Goal: Information Seeking & Learning: Learn about a topic

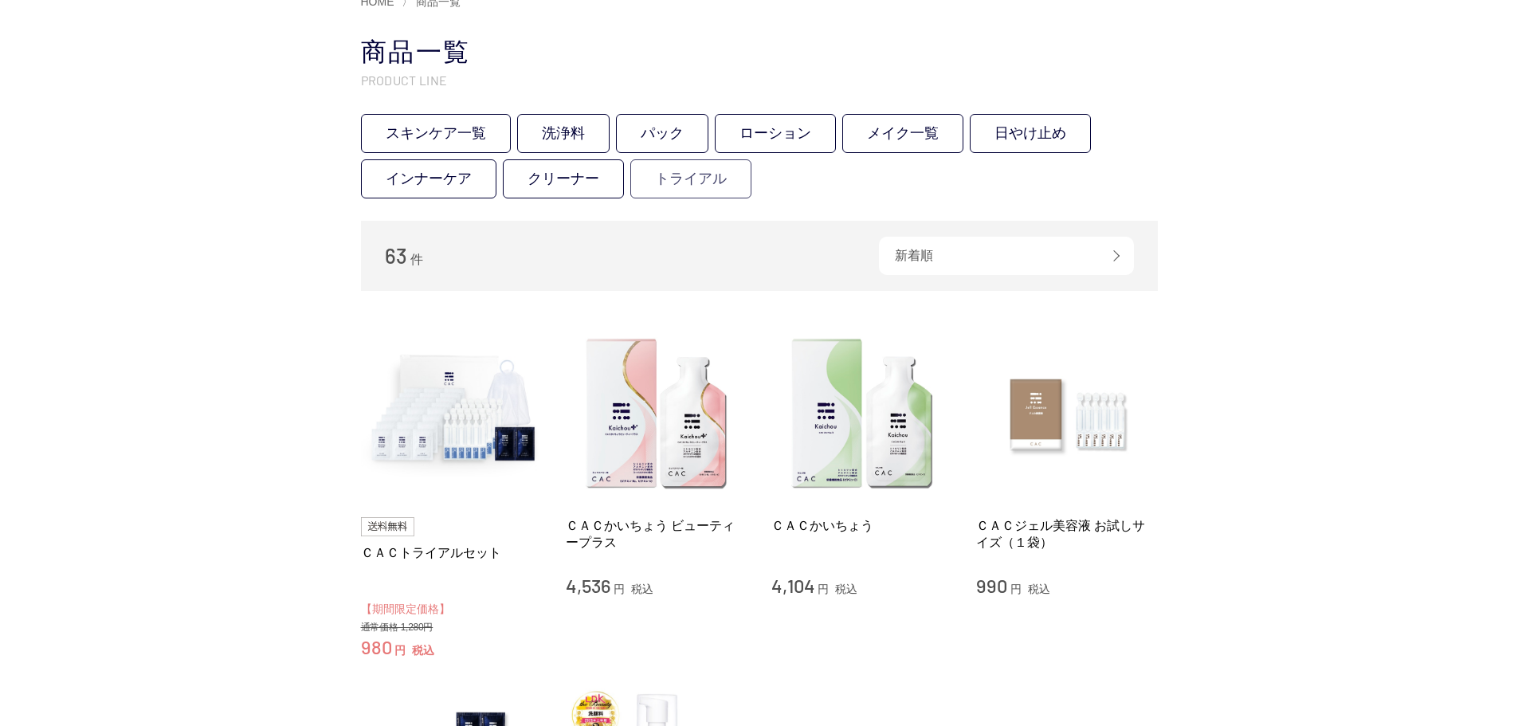
scroll to position [159, 0]
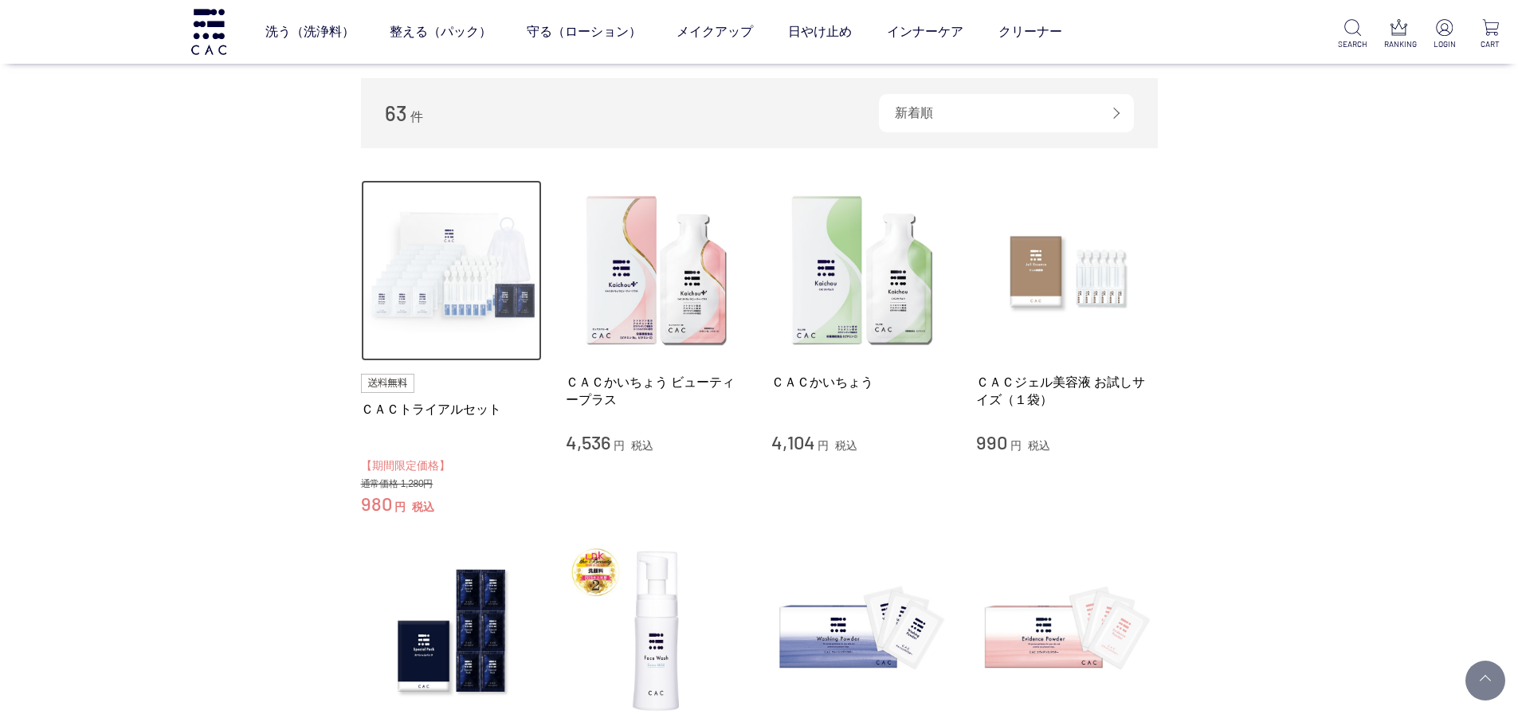
click at [446, 295] on img at bounding box center [452, 271] width 182 height 182
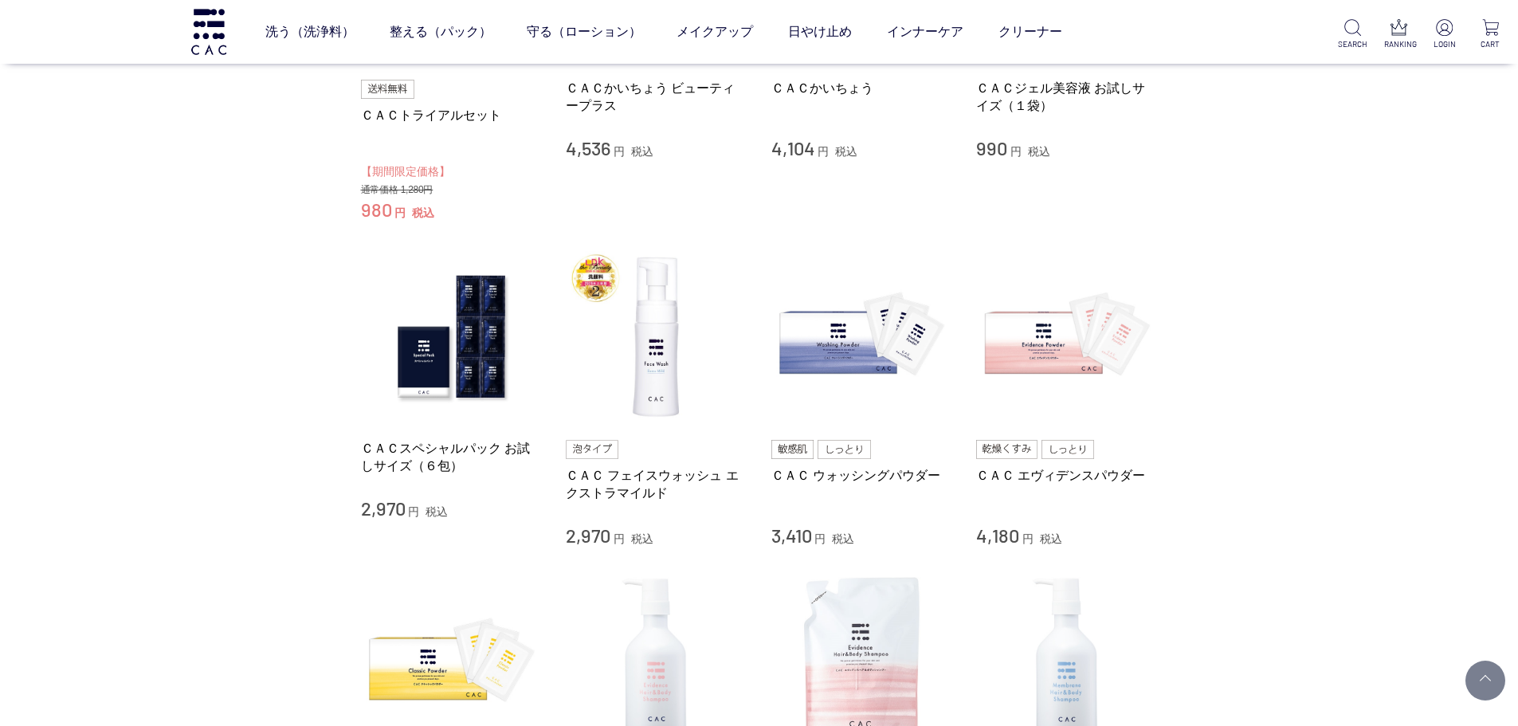
scroll to position [478, 0]
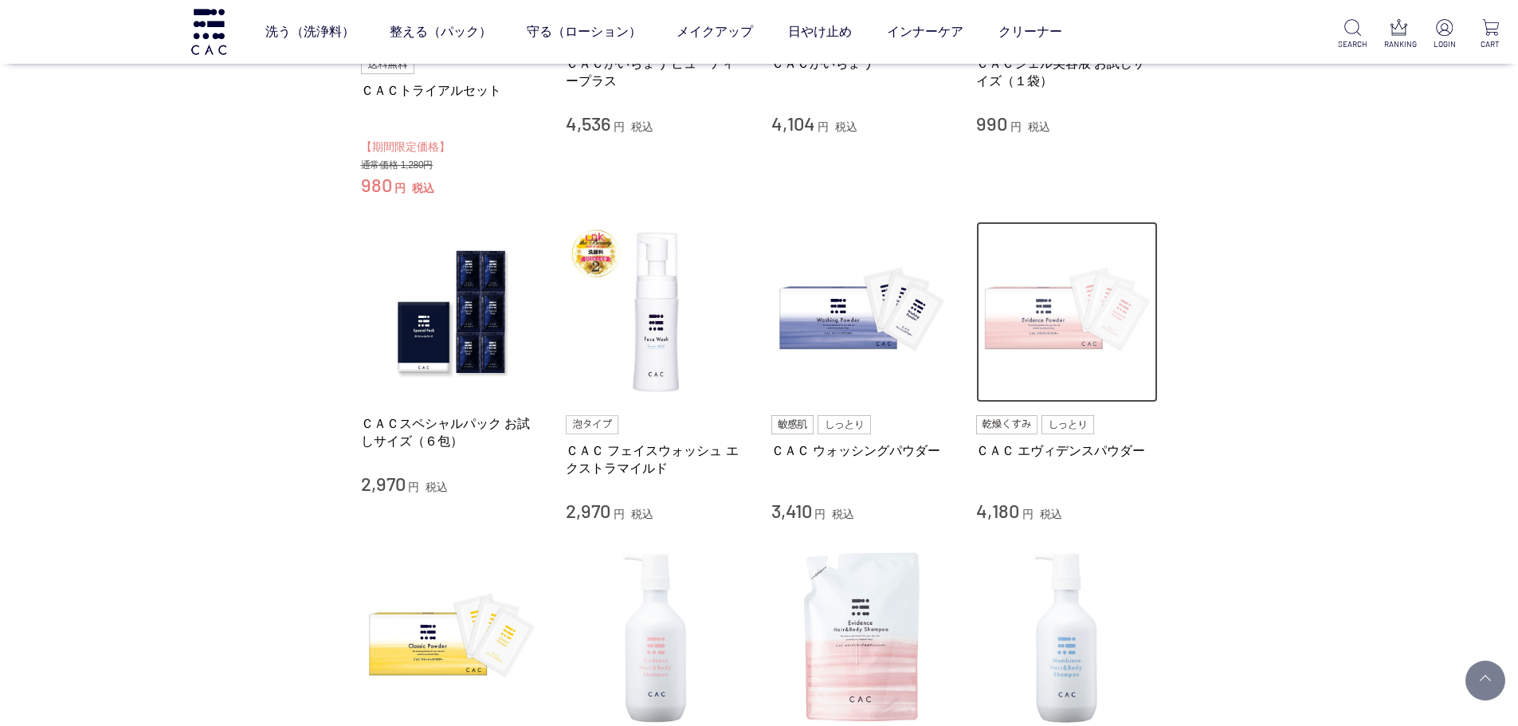
click at [1057, 324] on img at bounding box center [1067, 313] width 182 height 182
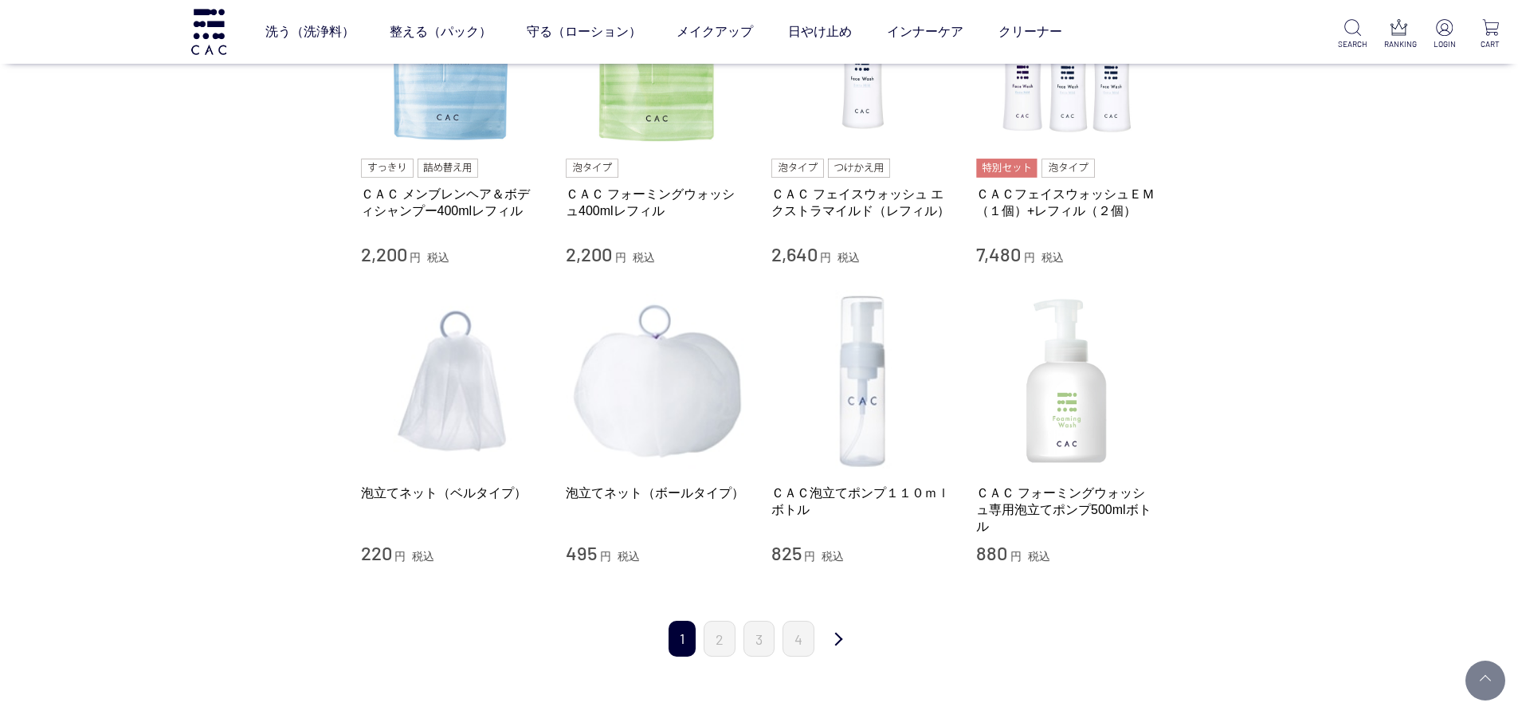
scroll to position [1434, 0]
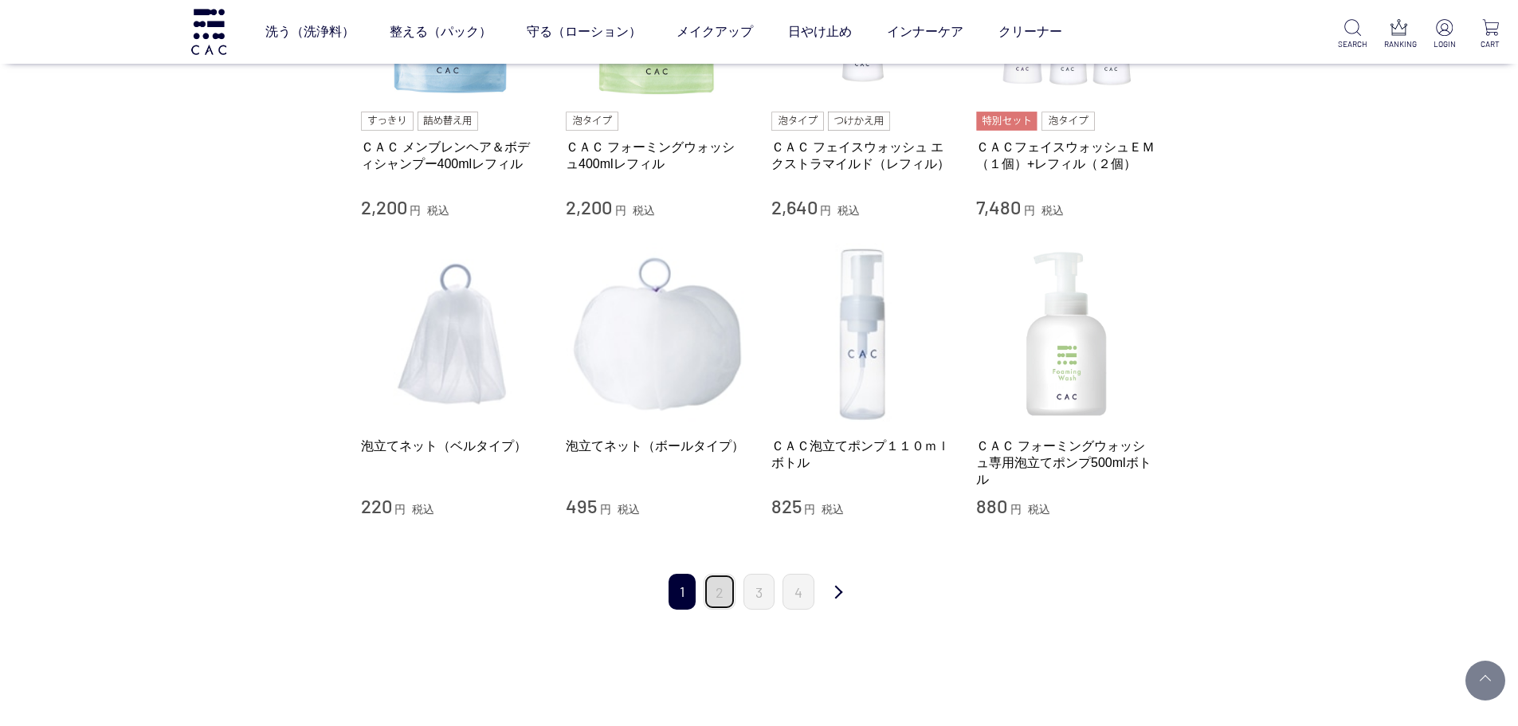
click at [727, 587] on link "2" at bounding box center [720, 592] width 32 height 36
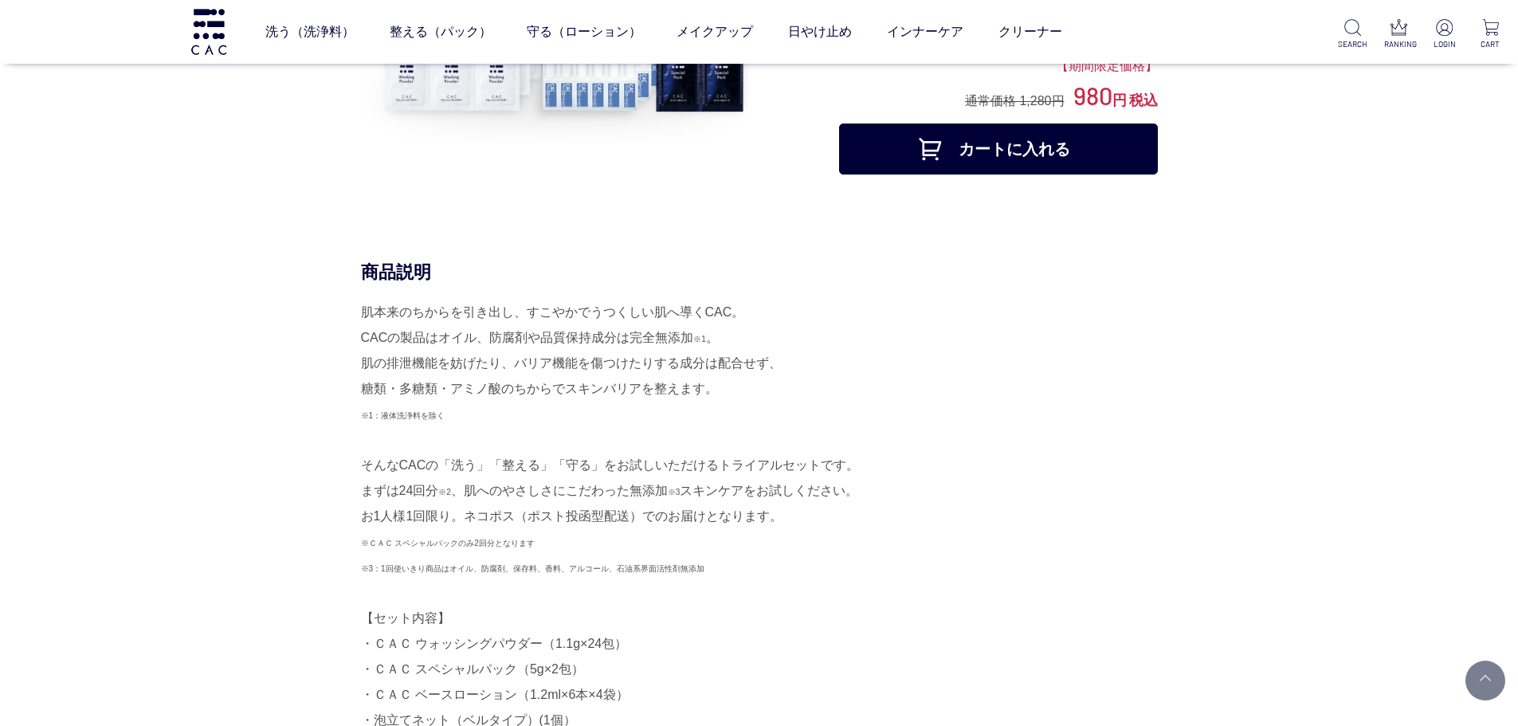
scroll to position [239, 0]
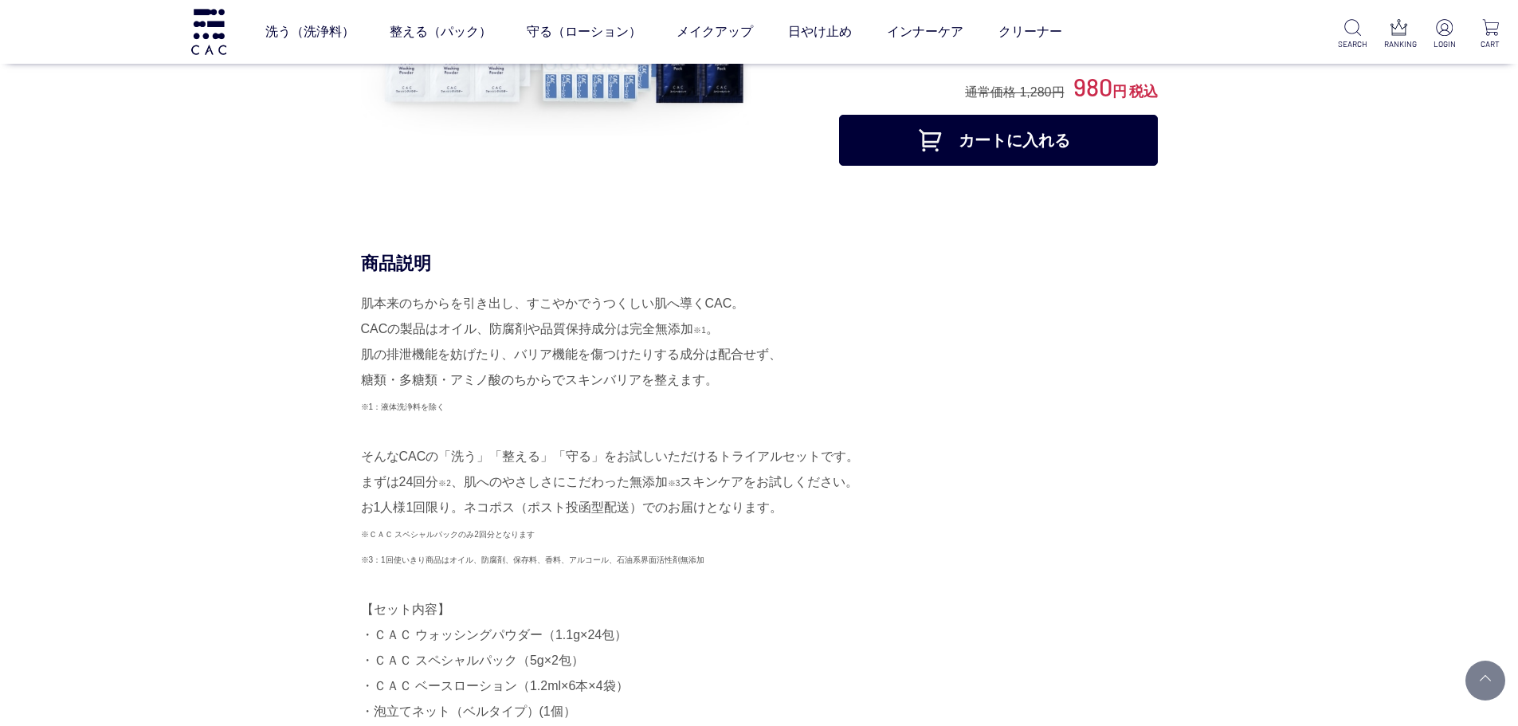
click at [361, 394] on div "商品説明 肌本来のちからを引き出し、すこやかでうつくしい肌へ導くCAC。 CACの製品はオイル、防腐剤や品質保持成分は完全無添加 ※1 。 肌の排泄機能を妨げ…" at bounding box center [759, 605] width 797 height 707
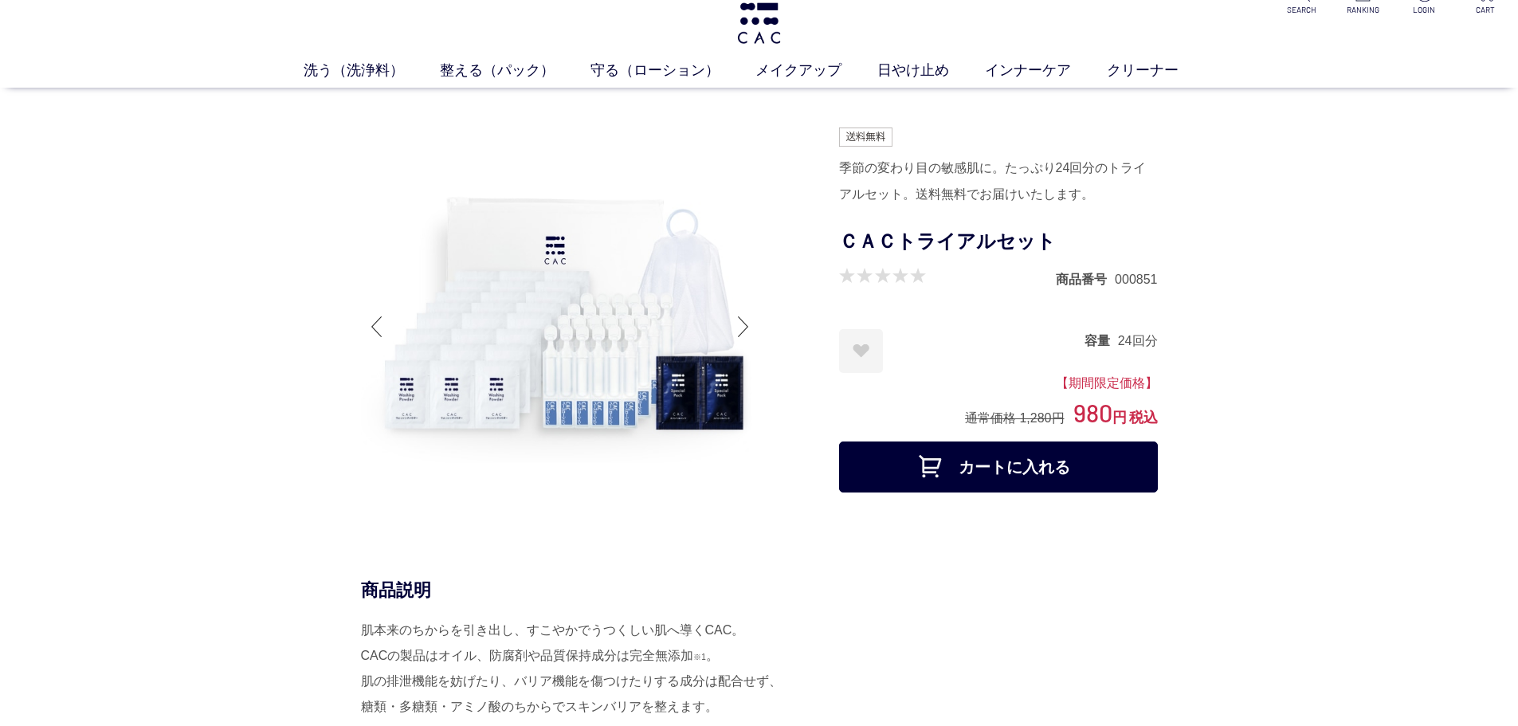
scroll to position [0, 0]
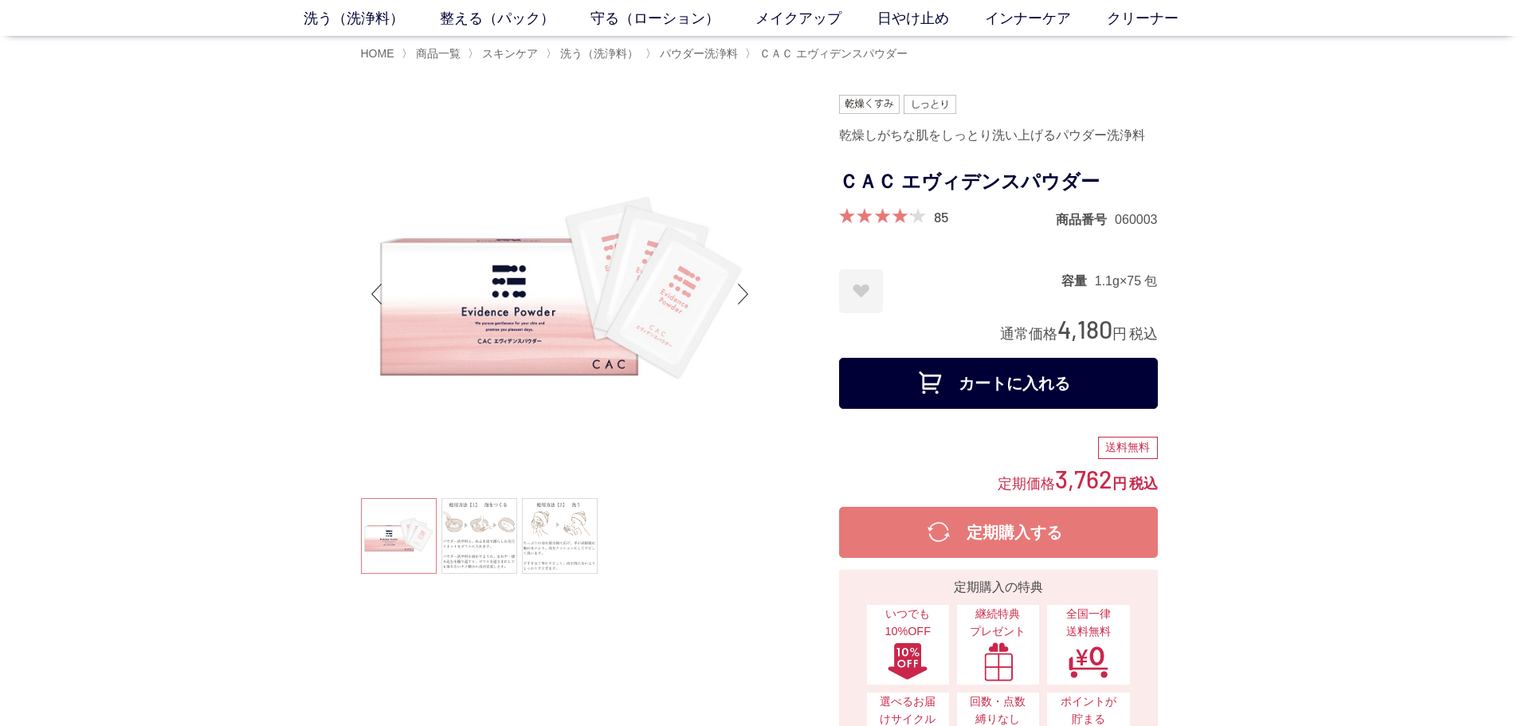
scroll to position [159, 0]
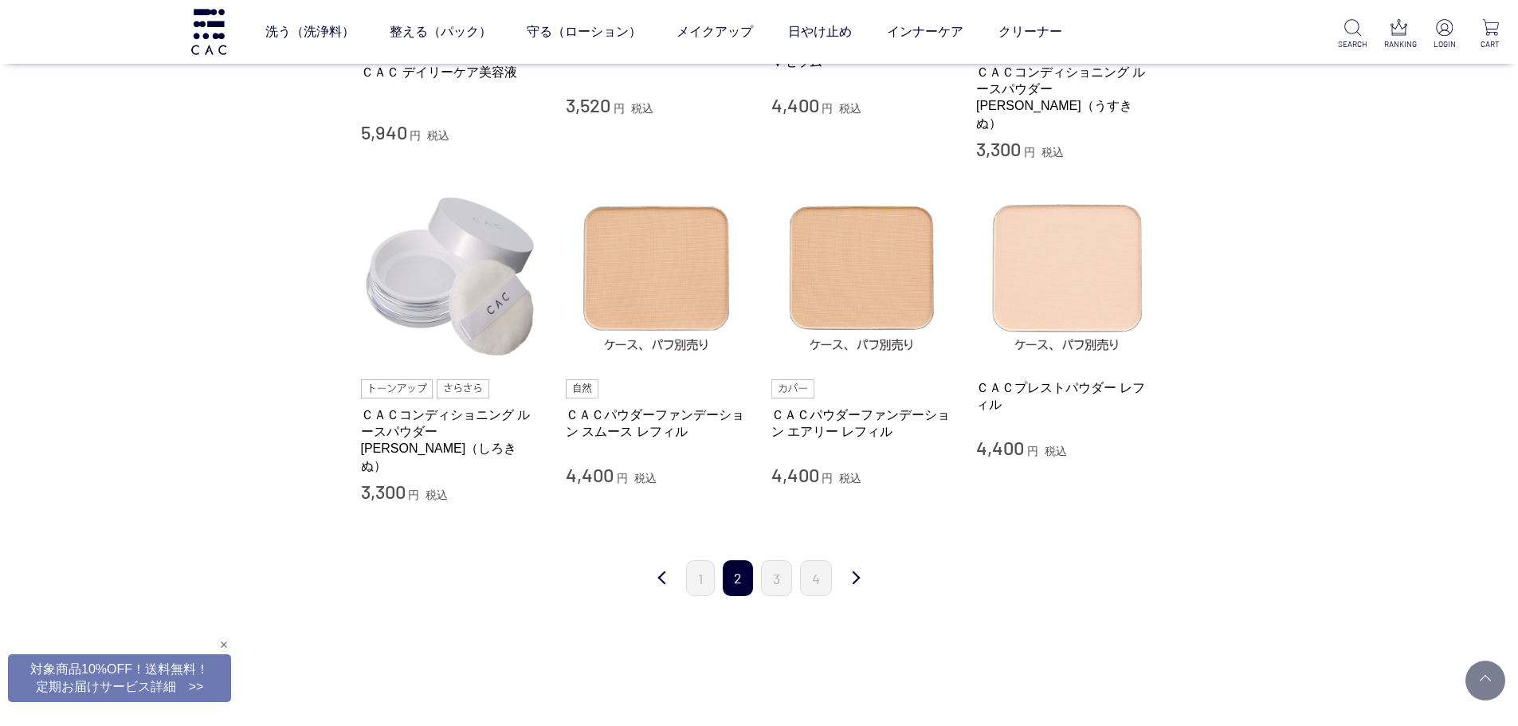
scroll to position [1594, 0]
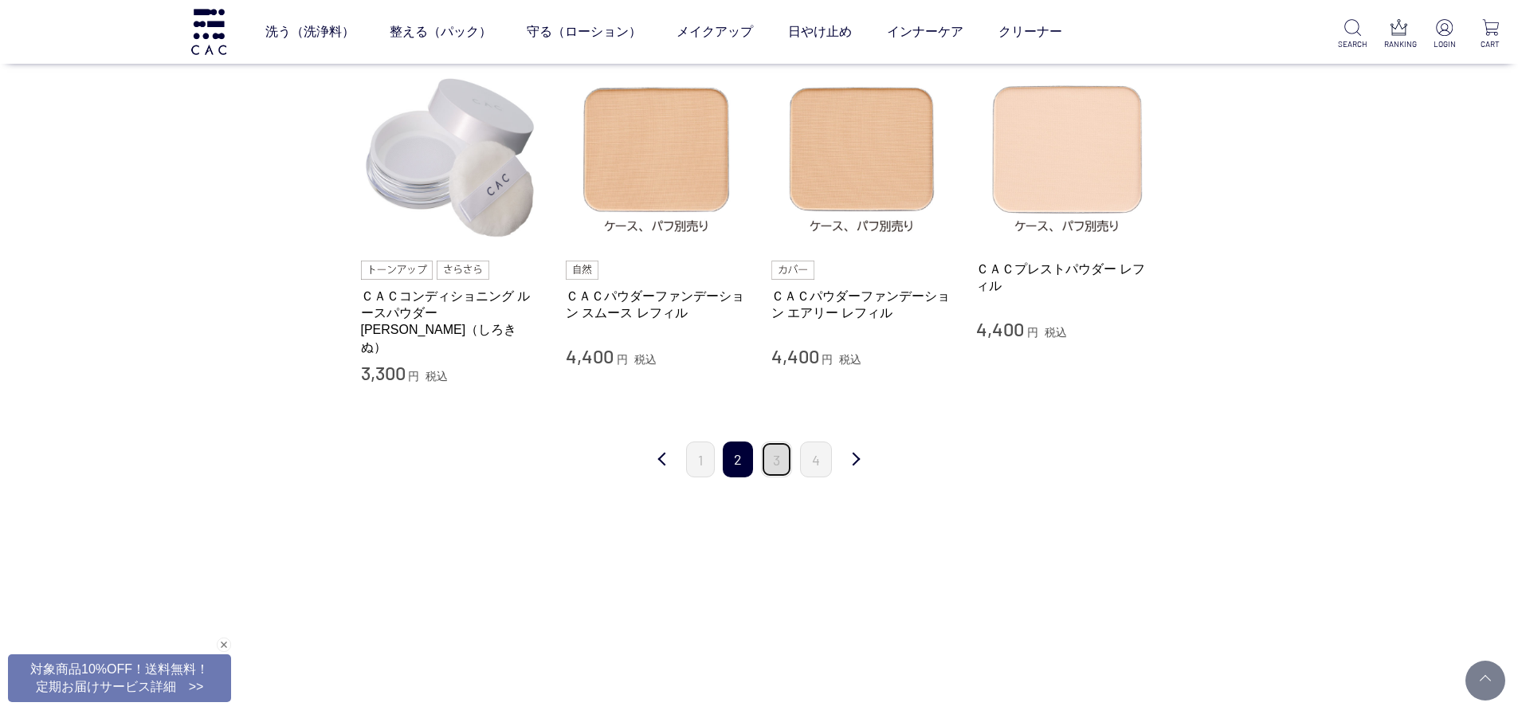
click at [775, 441] on link "3" at bounding box center [776, 459] width 31 height 36
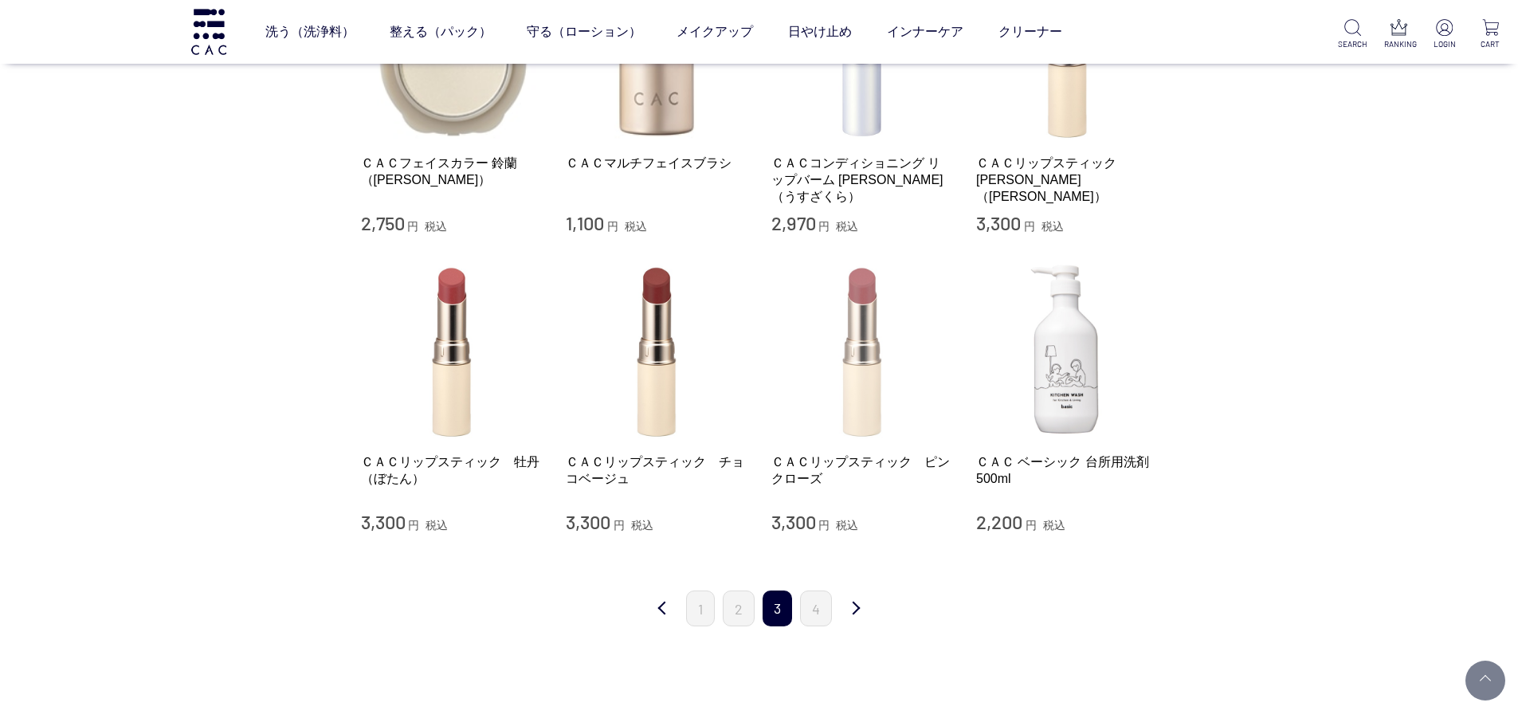
scroll to position [1434, 0]
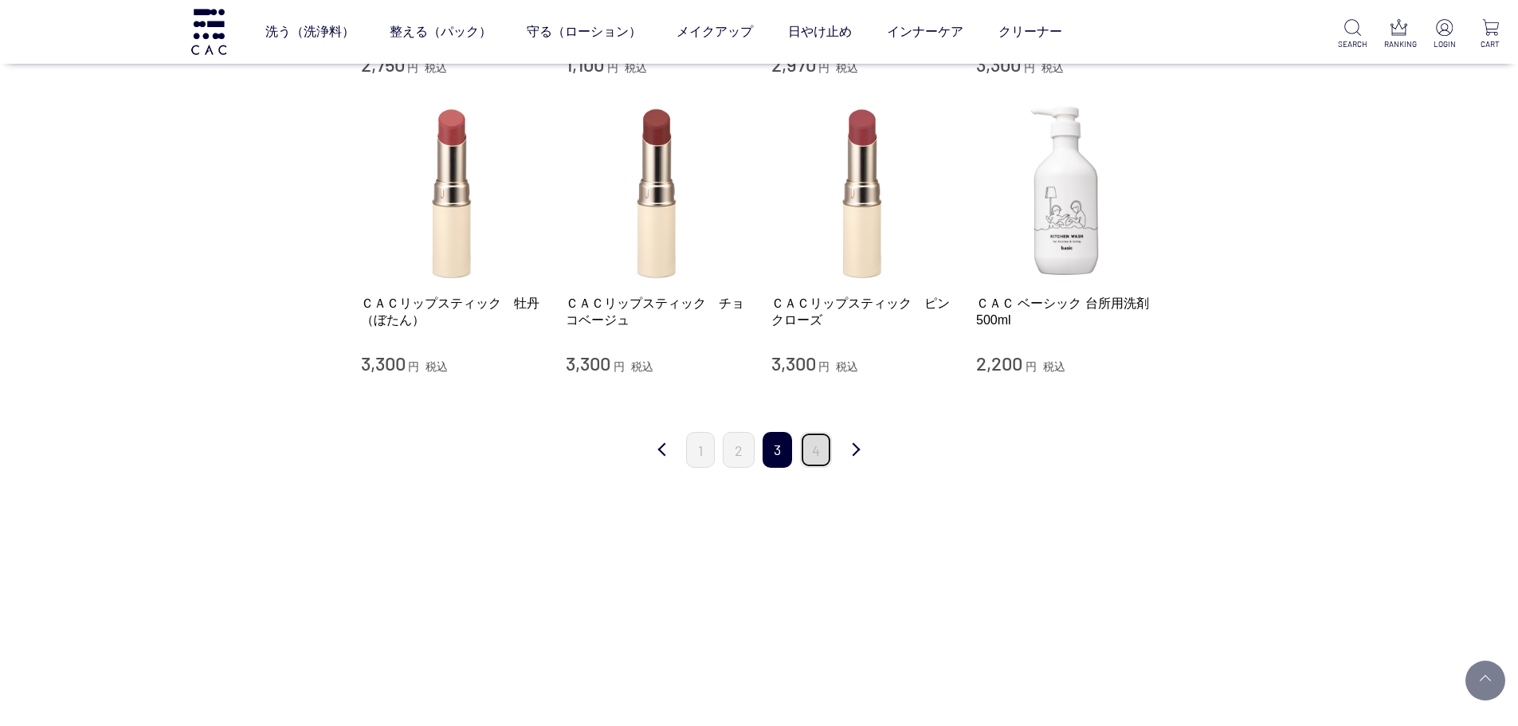
click at [809, 449] on link "4" at bounding box center [816, 450] width 32 height 36
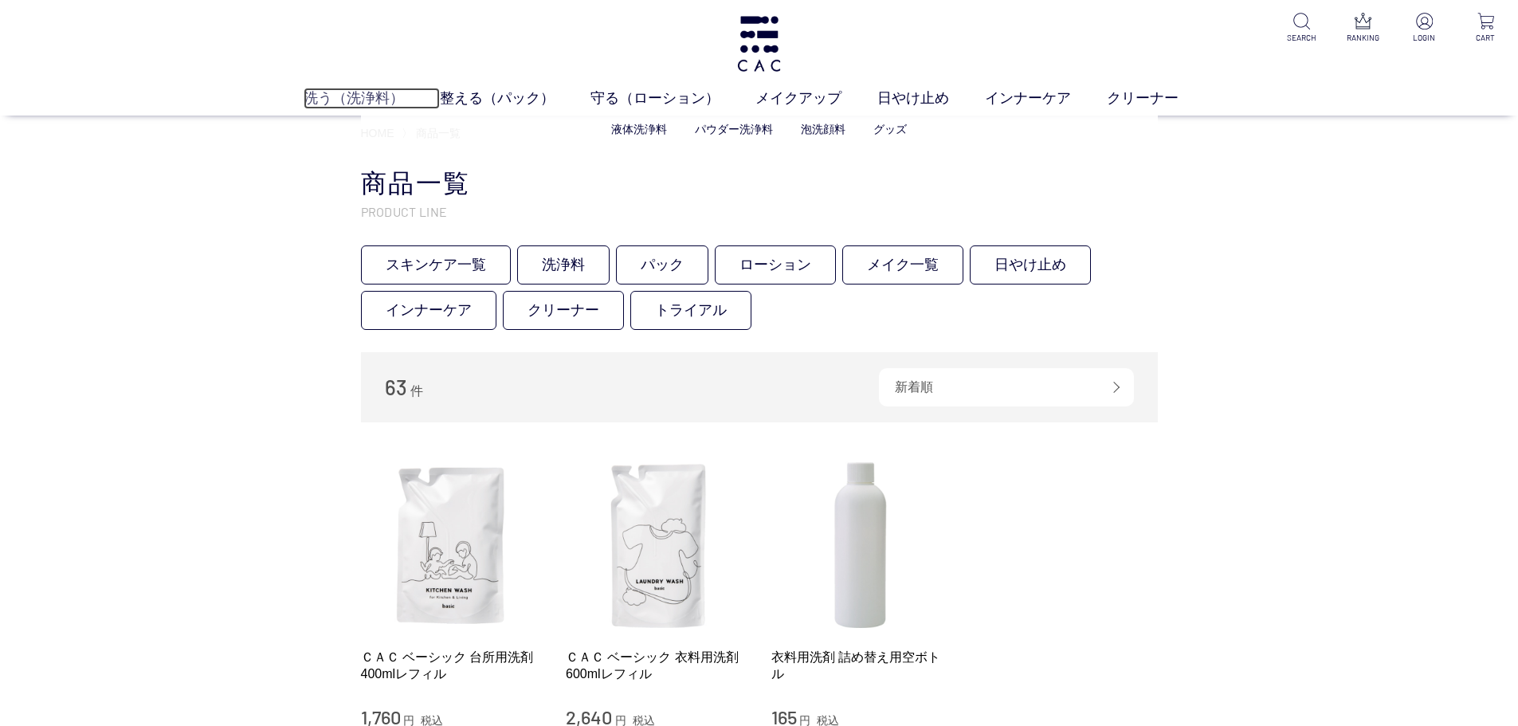
click at [359, 96] on link "洗う（洗浄料）" at bounding box center [372, 99] width 136 height 22
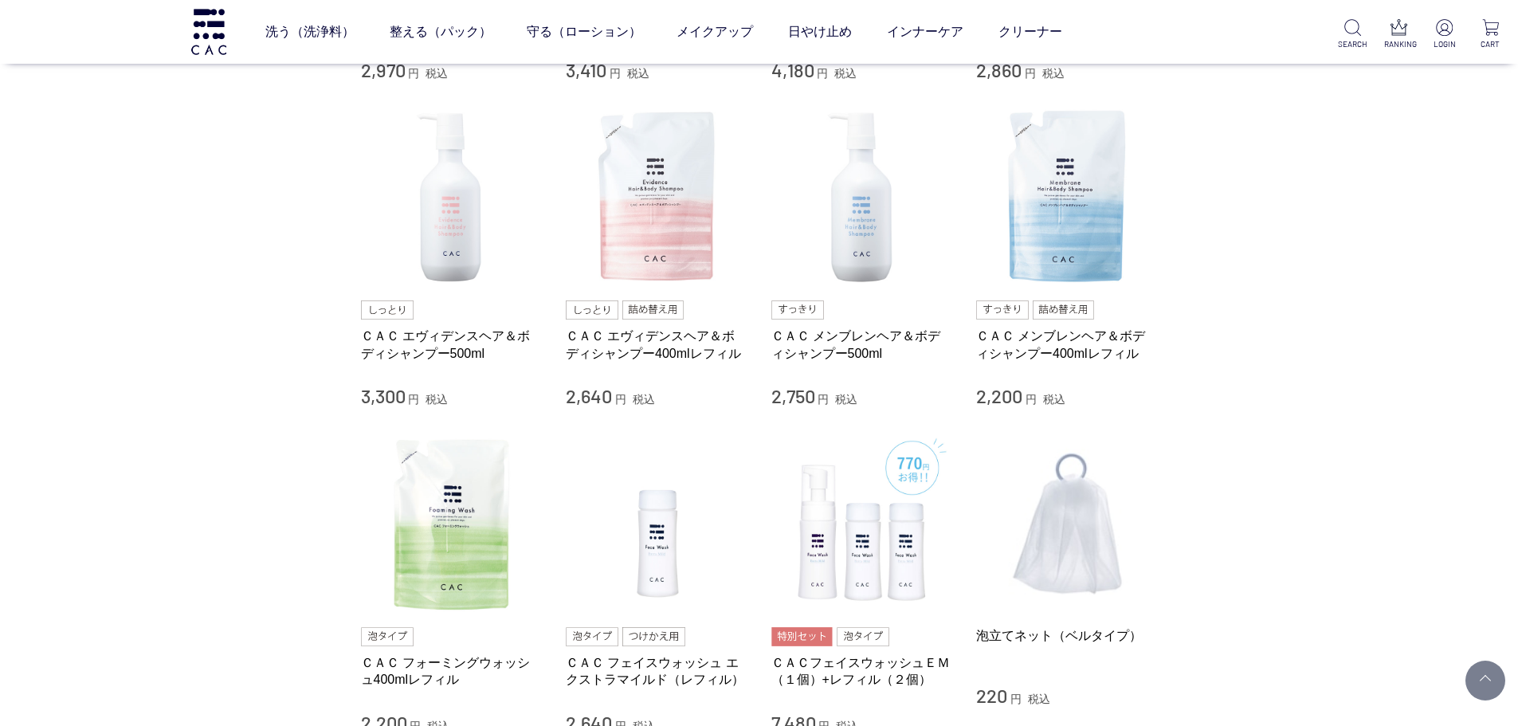
scroll to position [319, 0]
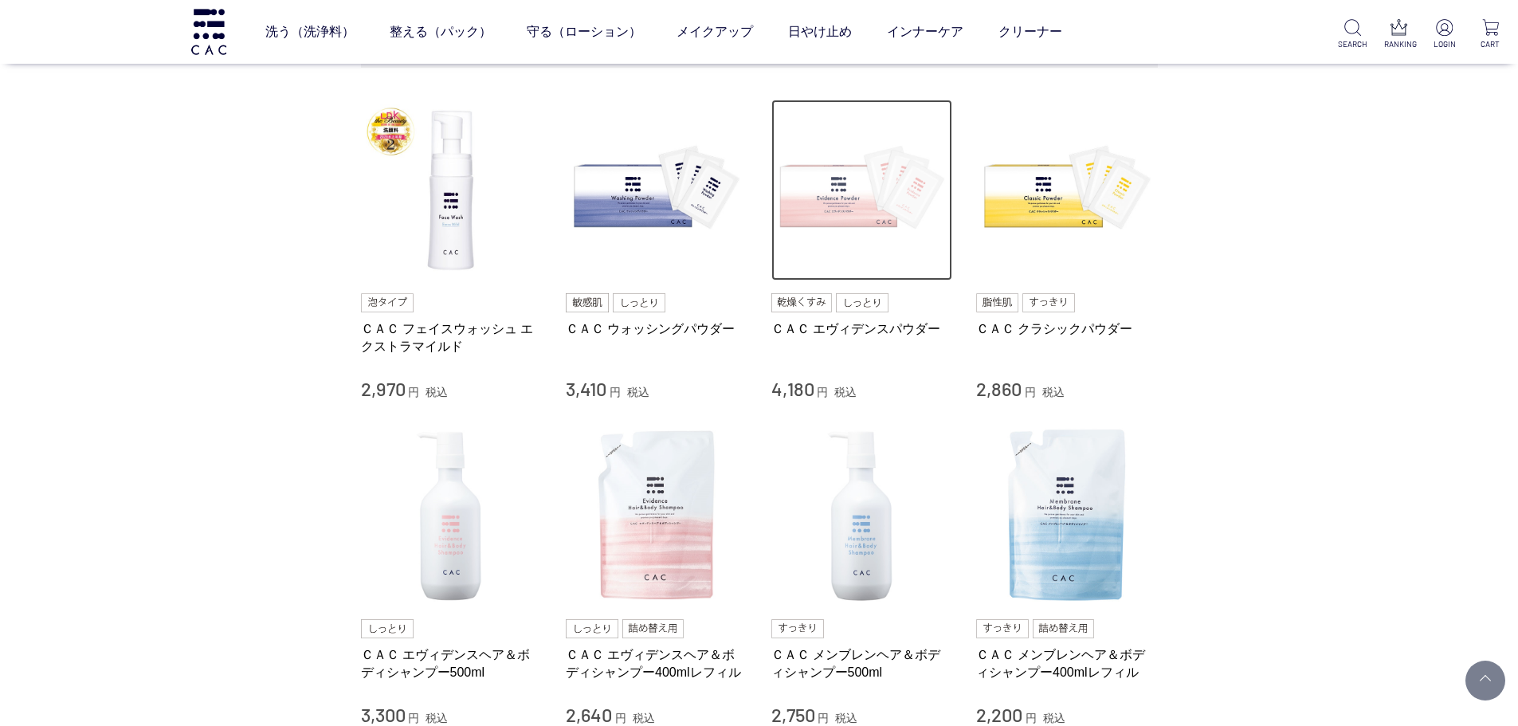
click at [795, 226] on img at bounding box center [862, 191] width 182 height 182
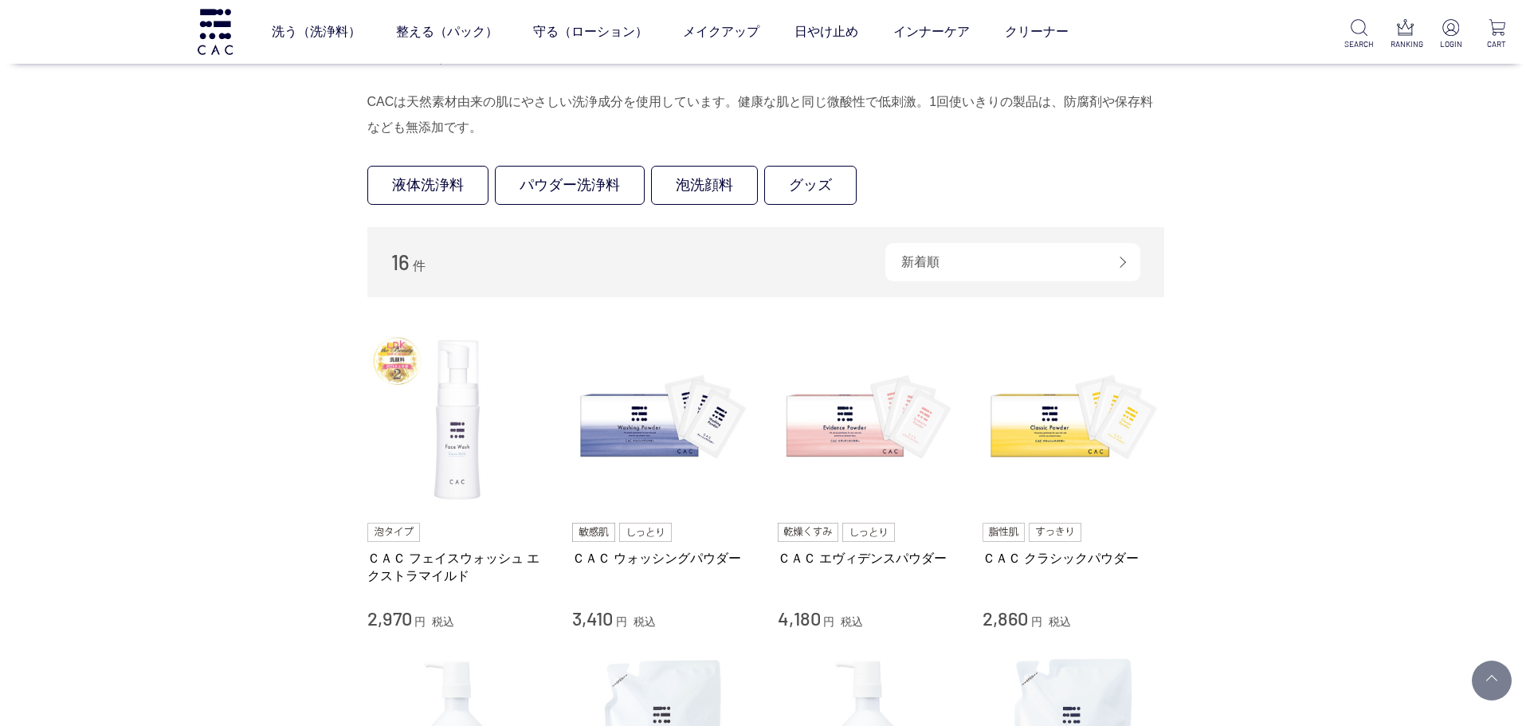
scroll to position [80, 0]
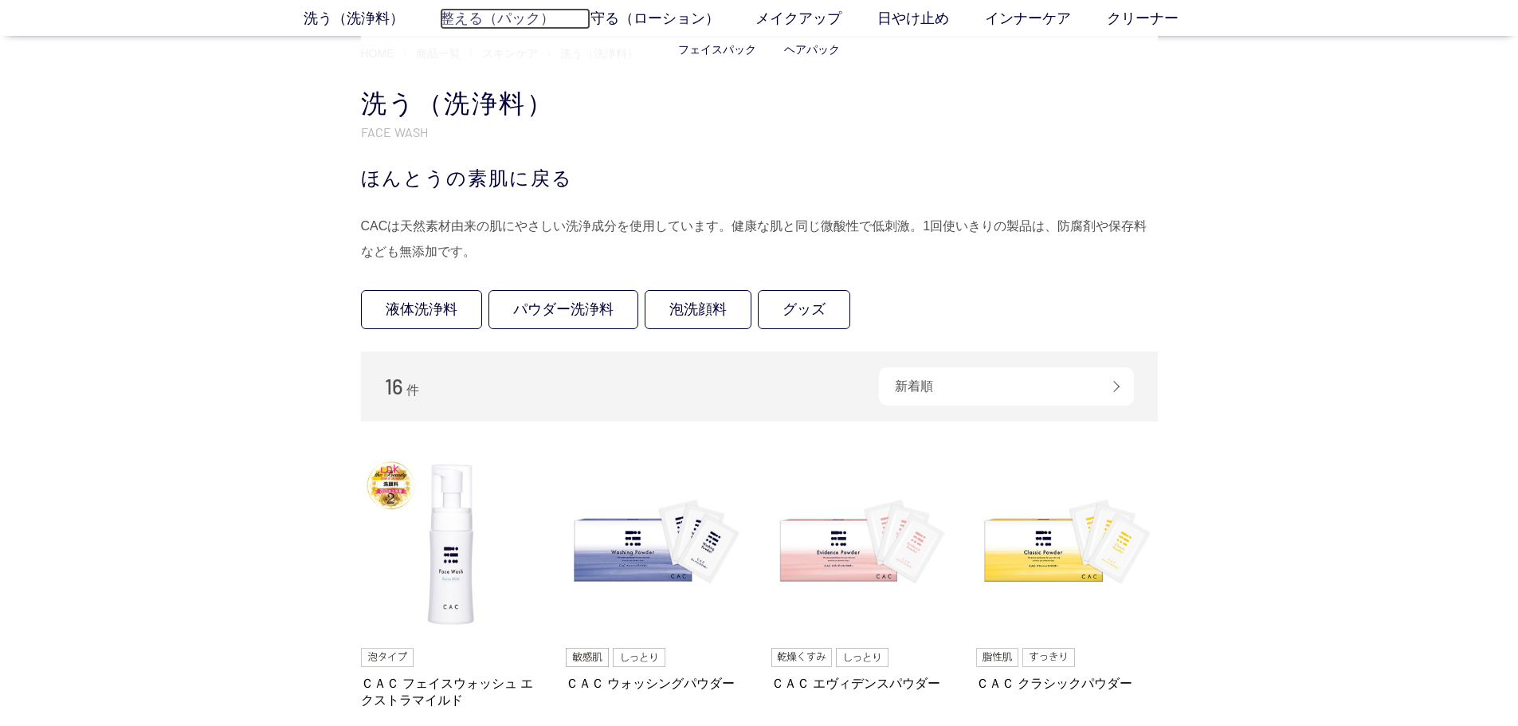
click at [492, 19] on link "整える（パック）" at bounding box center [515, 19] width 151 height 22
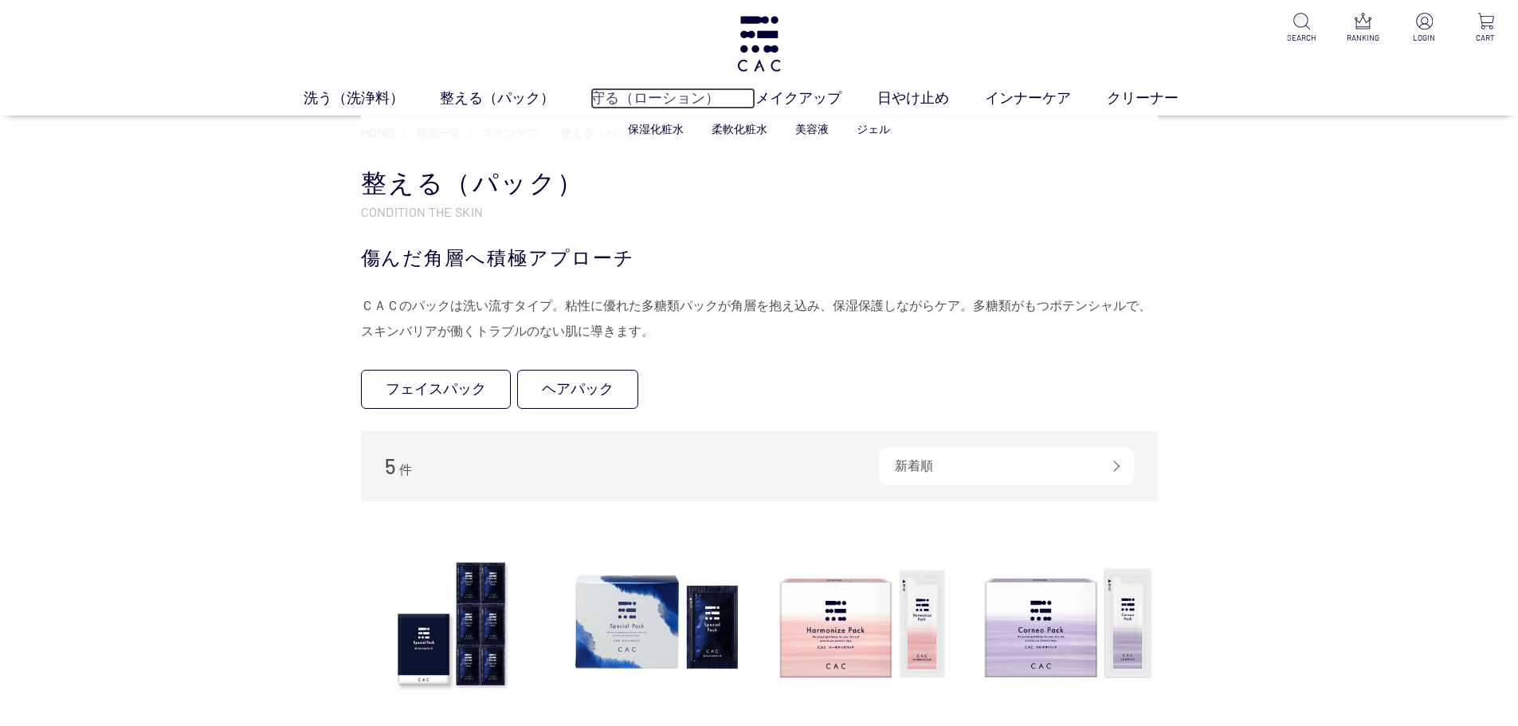
click at [646, 91] on link "守る（ローション）" at bounding box center [673, 99] width 165 height 22
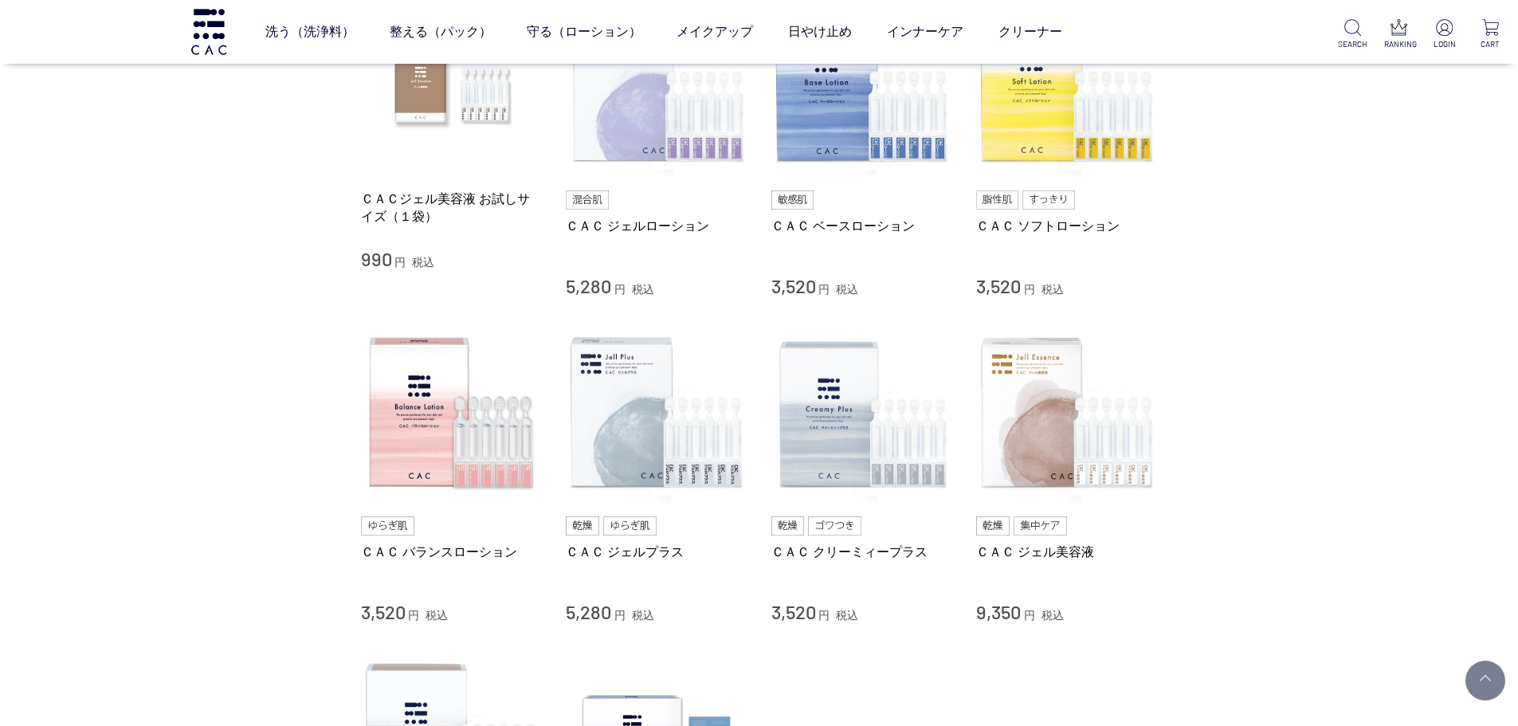
scroll to position [319, 0]
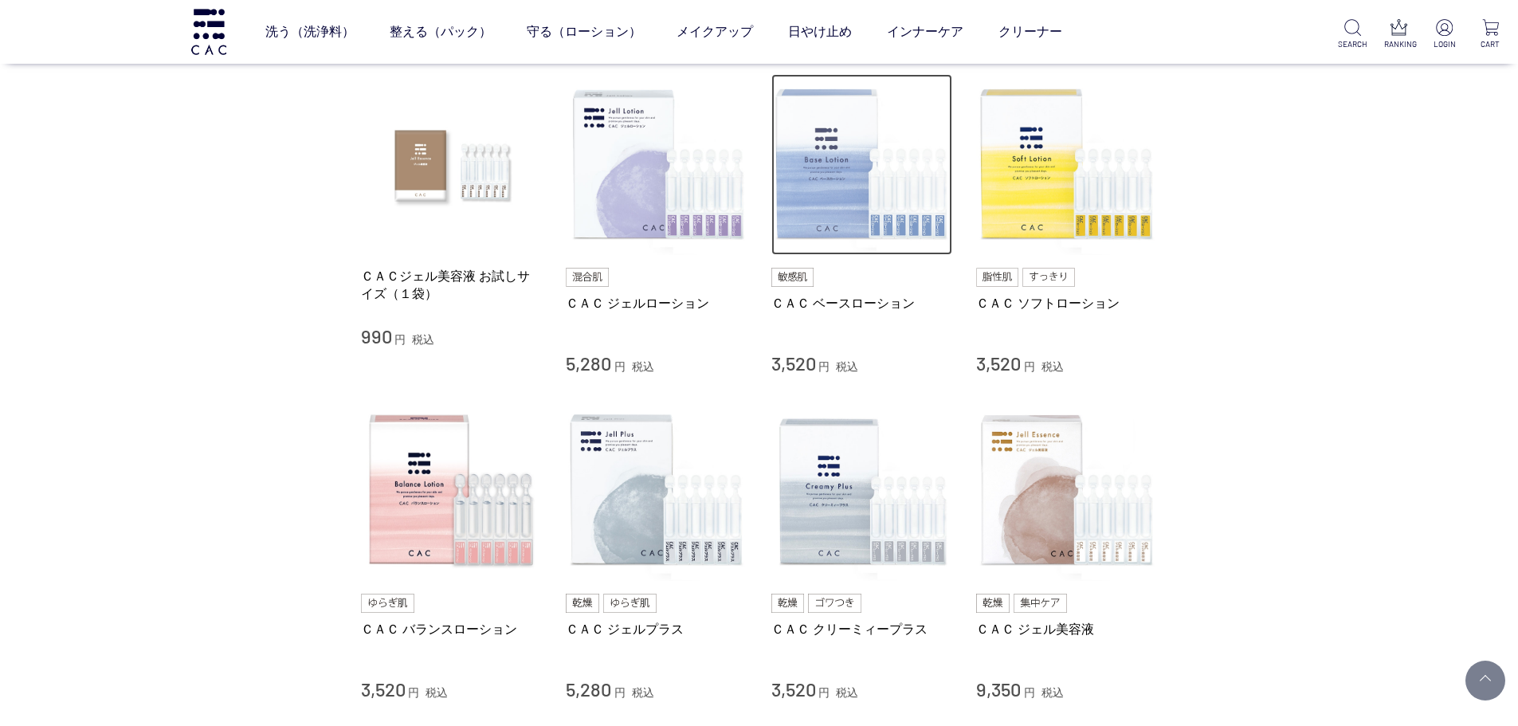
click at [877, 179] on img at bounding box center [862, 165] width 182 height 182
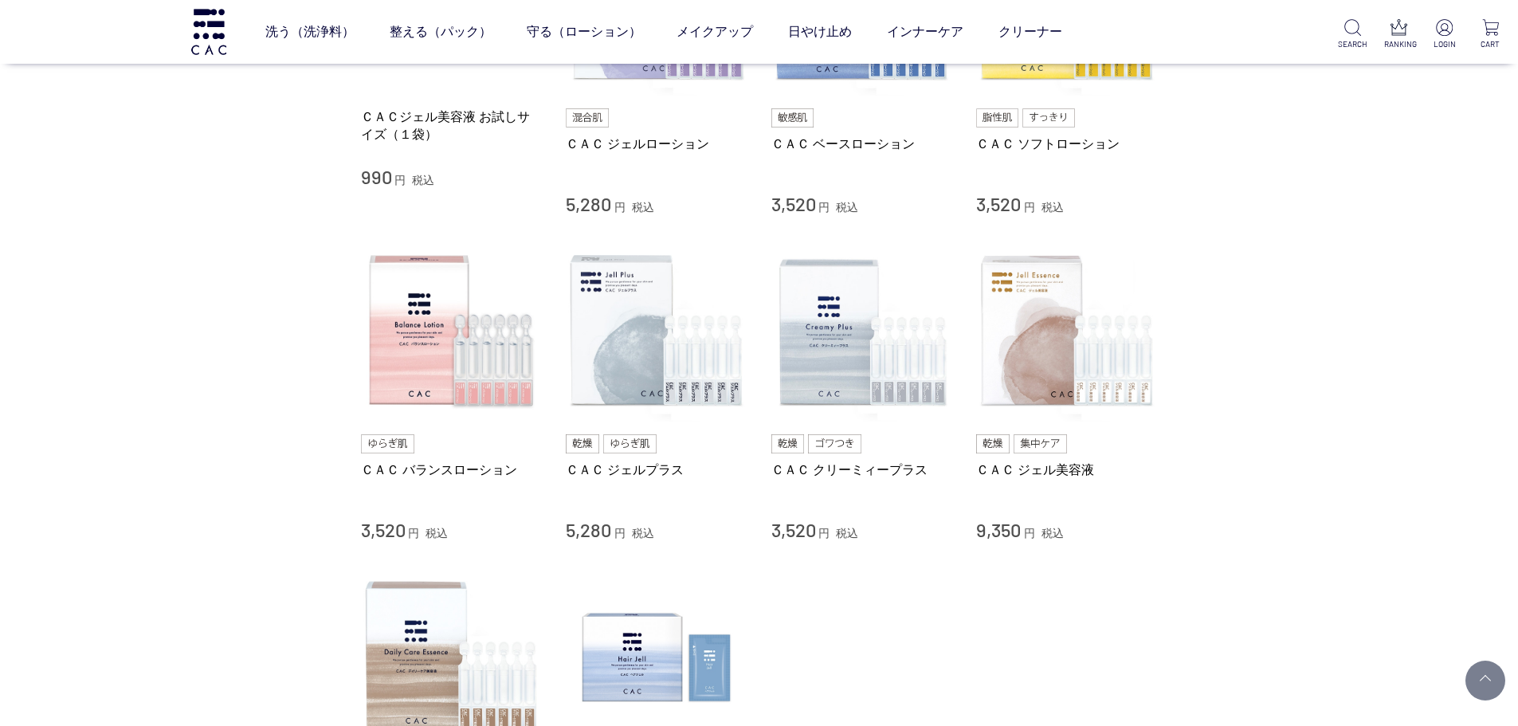
scroll to position [159, 0]
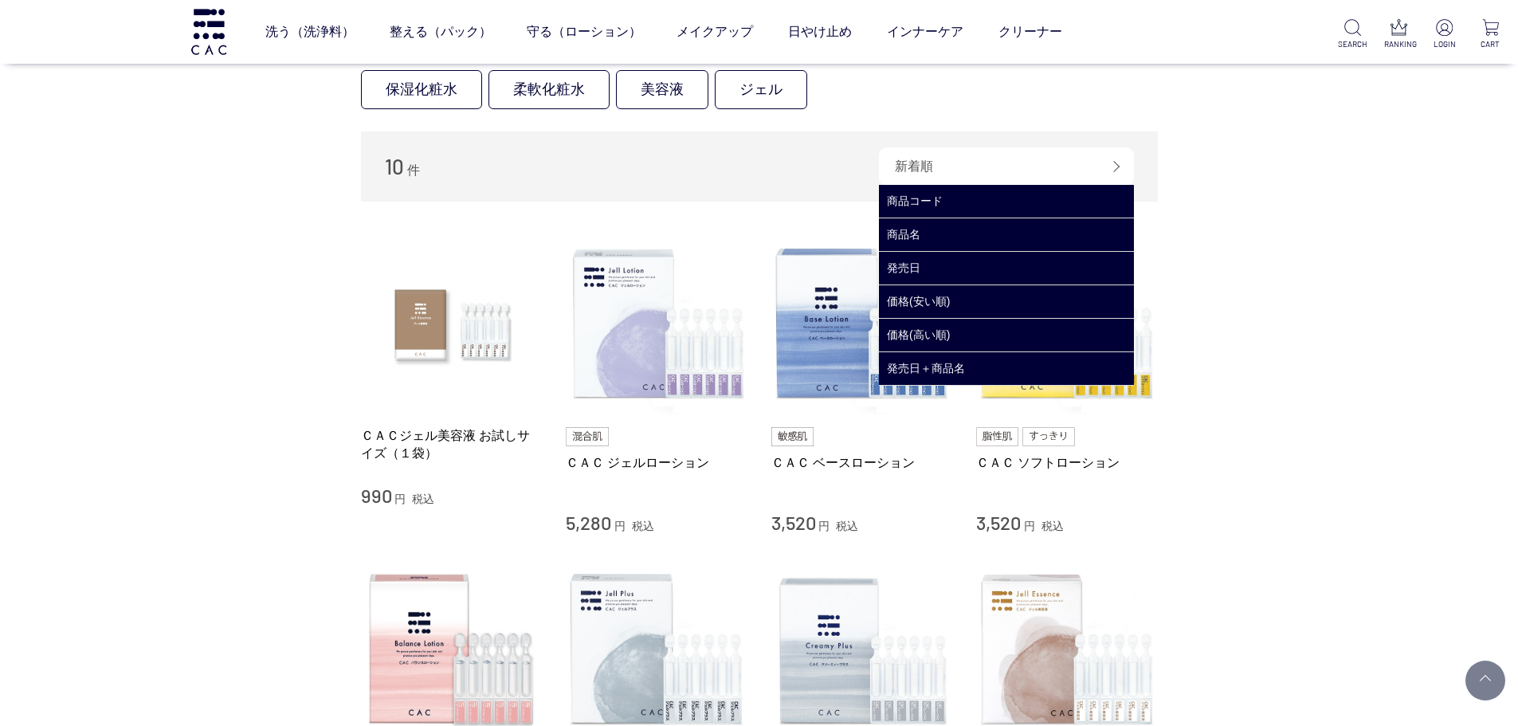
click at [1112, 152] on div "新着順" at bounding box center [1006, 166] width 255 height 38
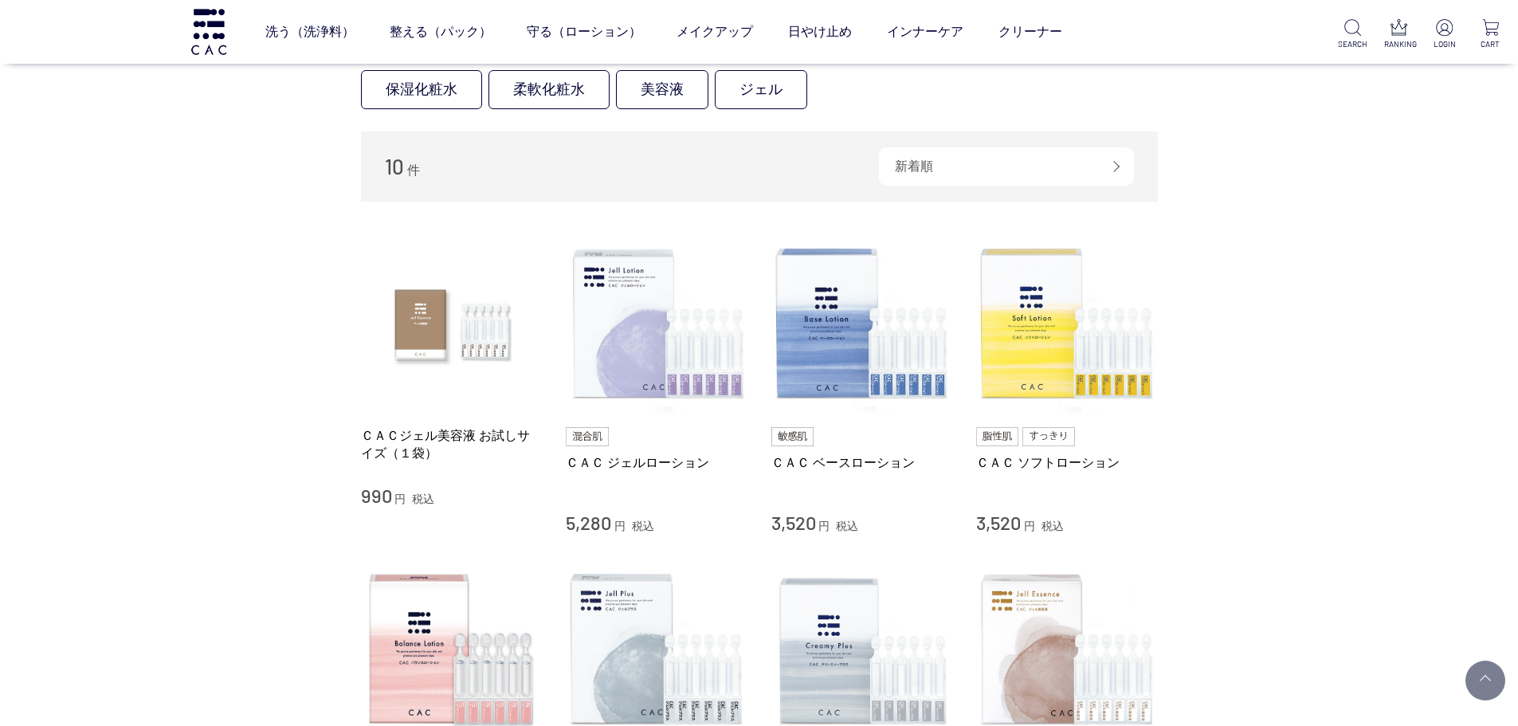
click at [1385, 265] on div "買い物かご 買い物かご内の商品 買い物かごは空です... カテゴリから探す 商品一覧 スキンケア 洗う（洗浄料） 整える（パック） 守る（ローション） 保湿化…" at bounding box center [759, 603] width 1518 height 1455
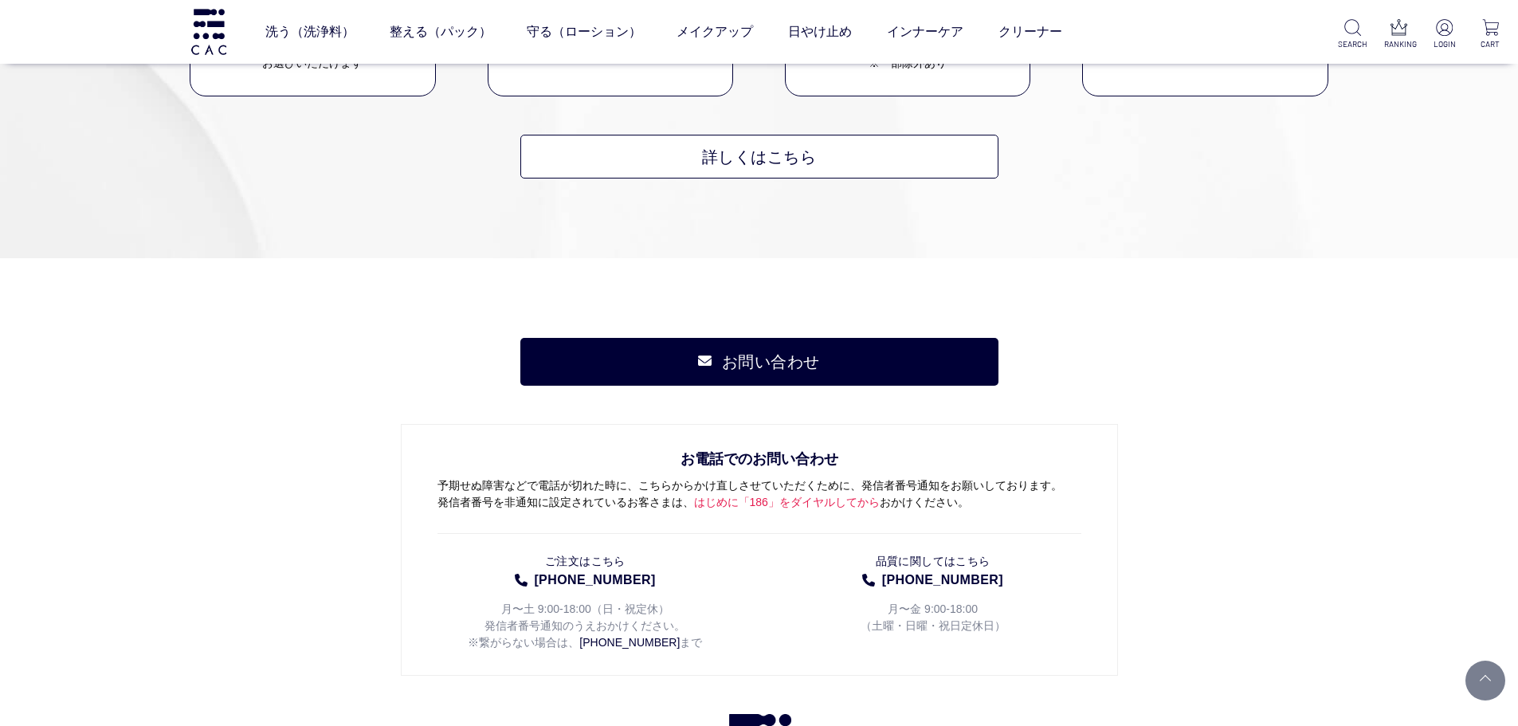
scroll to position [1913, 0]
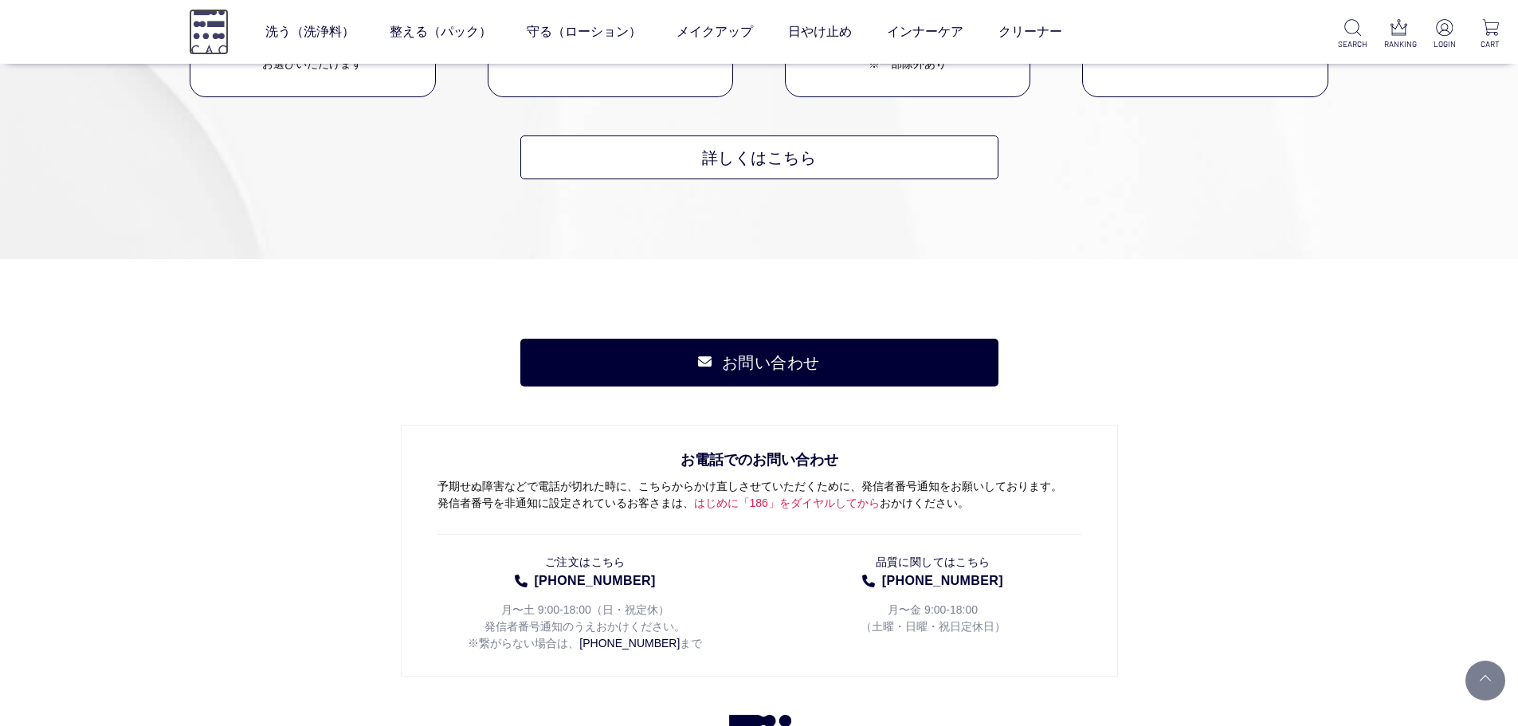
click at [203, 36] on img at bounding box center [209, 31] width 40 height 45
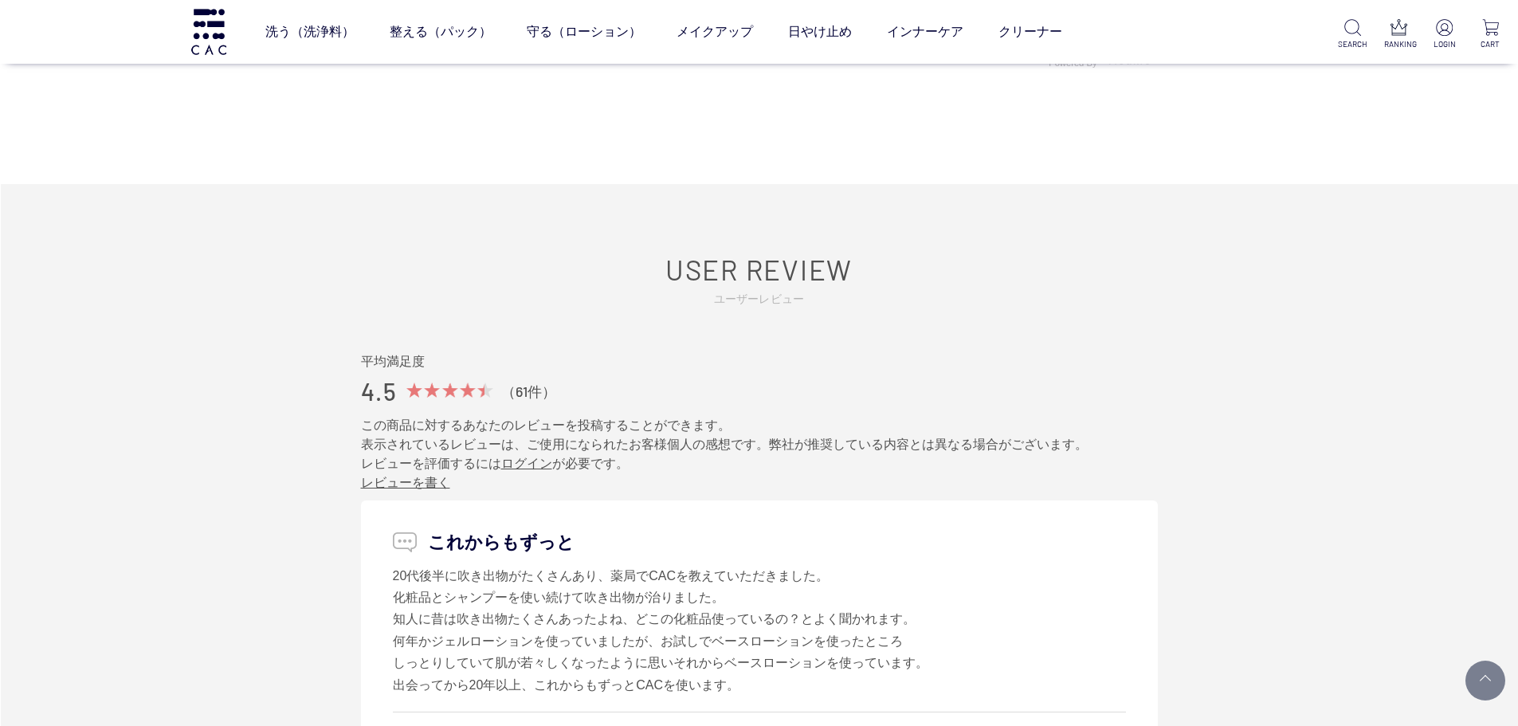
scroll to position [7730, 0]
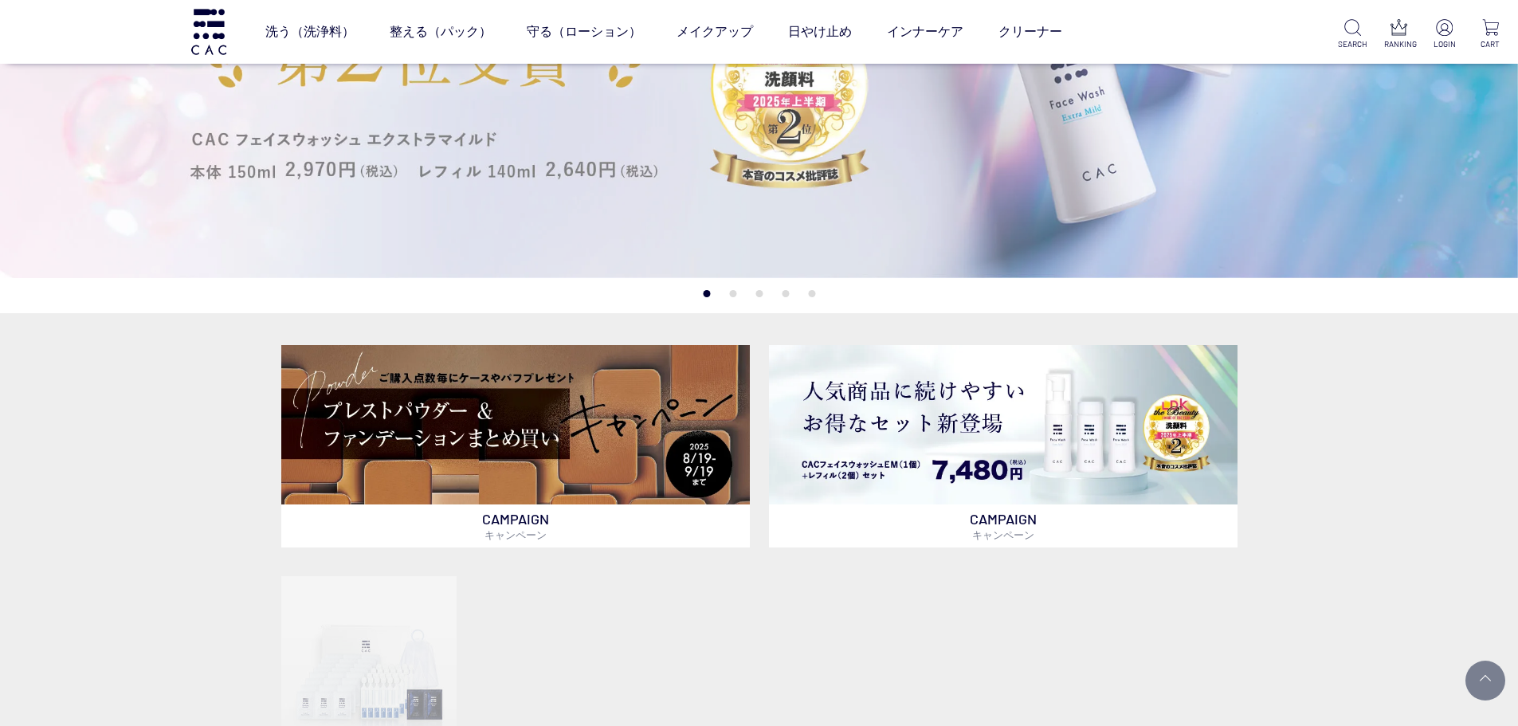
scroll to position [80, 0]
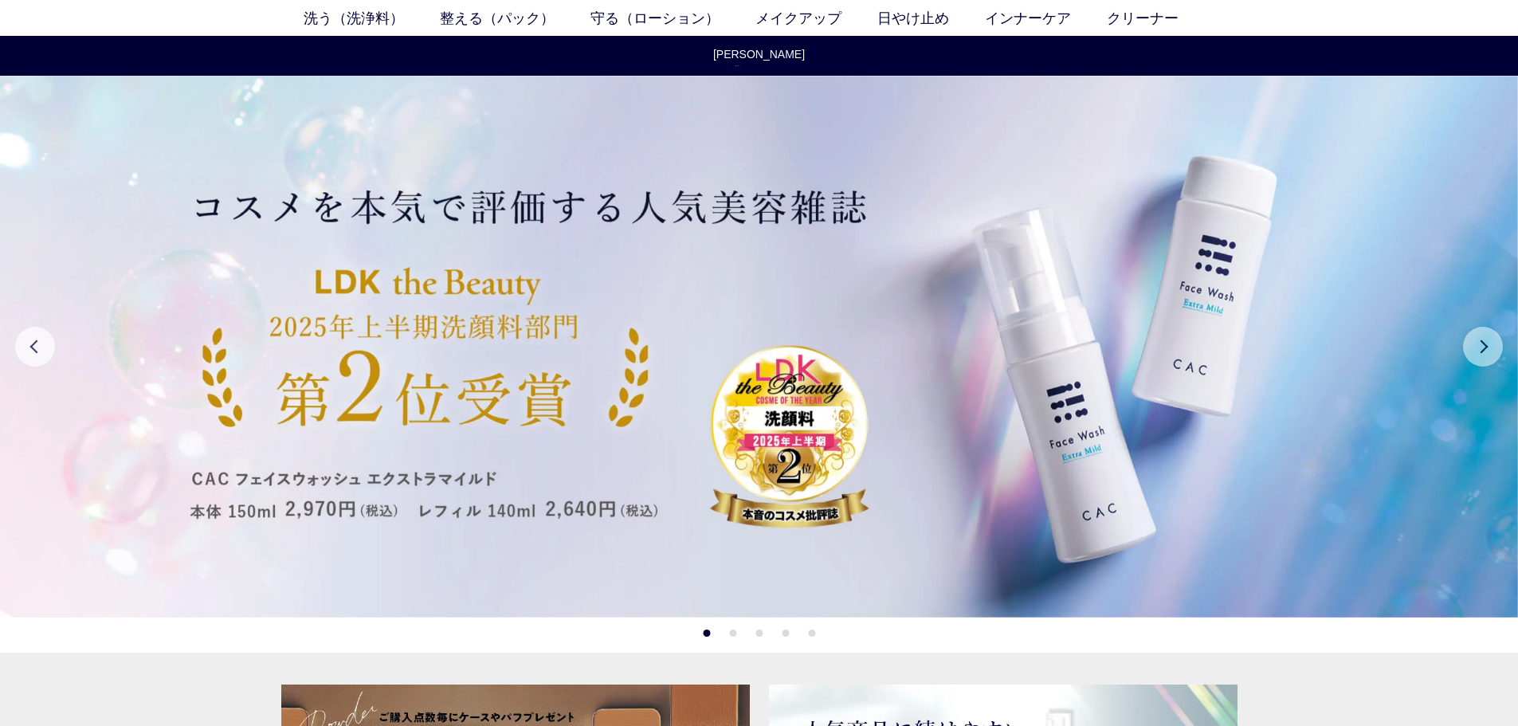
click at [1493, 338] on button "Next" at bounding box center [1483, 347] width 40 height 40
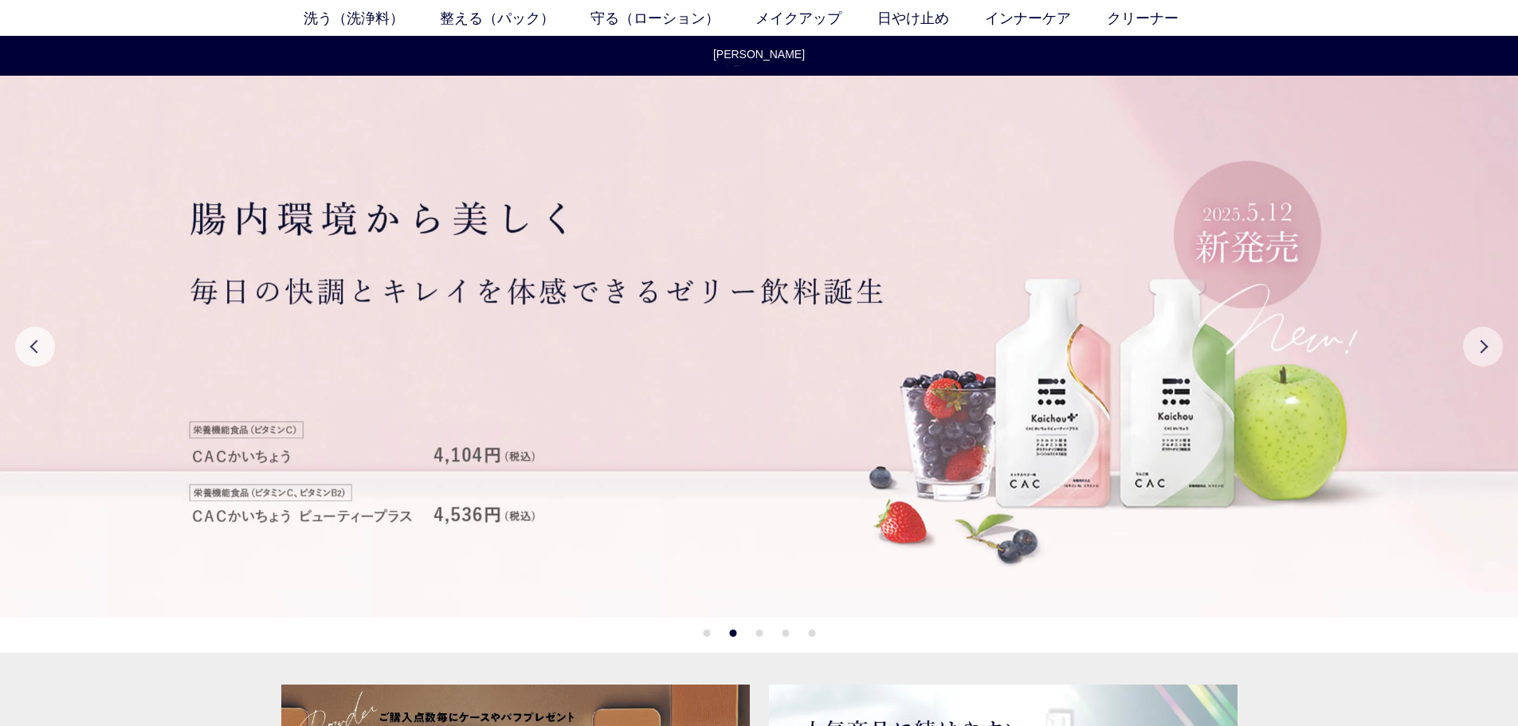
click at [1493, 338] on button "Next" at bounding box center [1483, 347] width 40 height 40
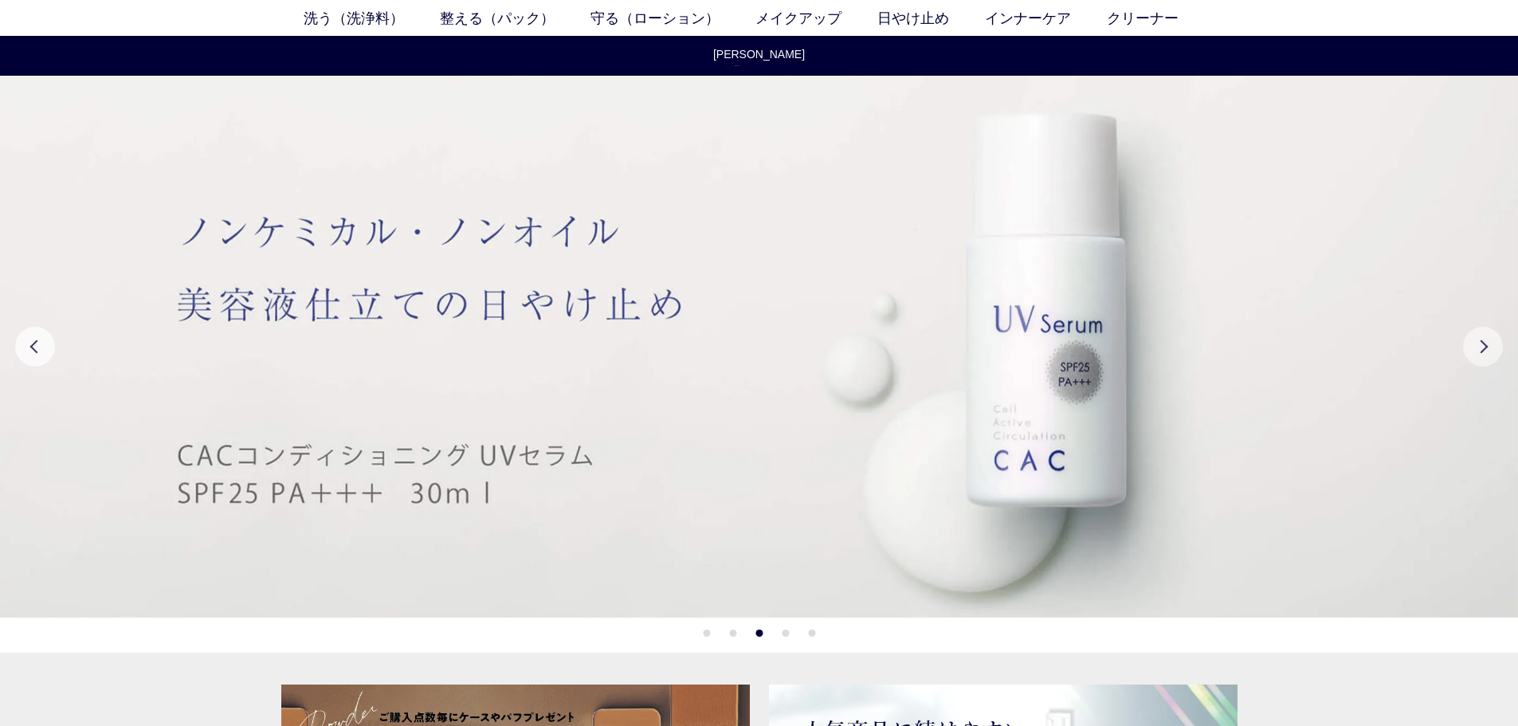
click at [1493, 338] on button "Next" at bounding box center [1483, 347] width 40 height 40
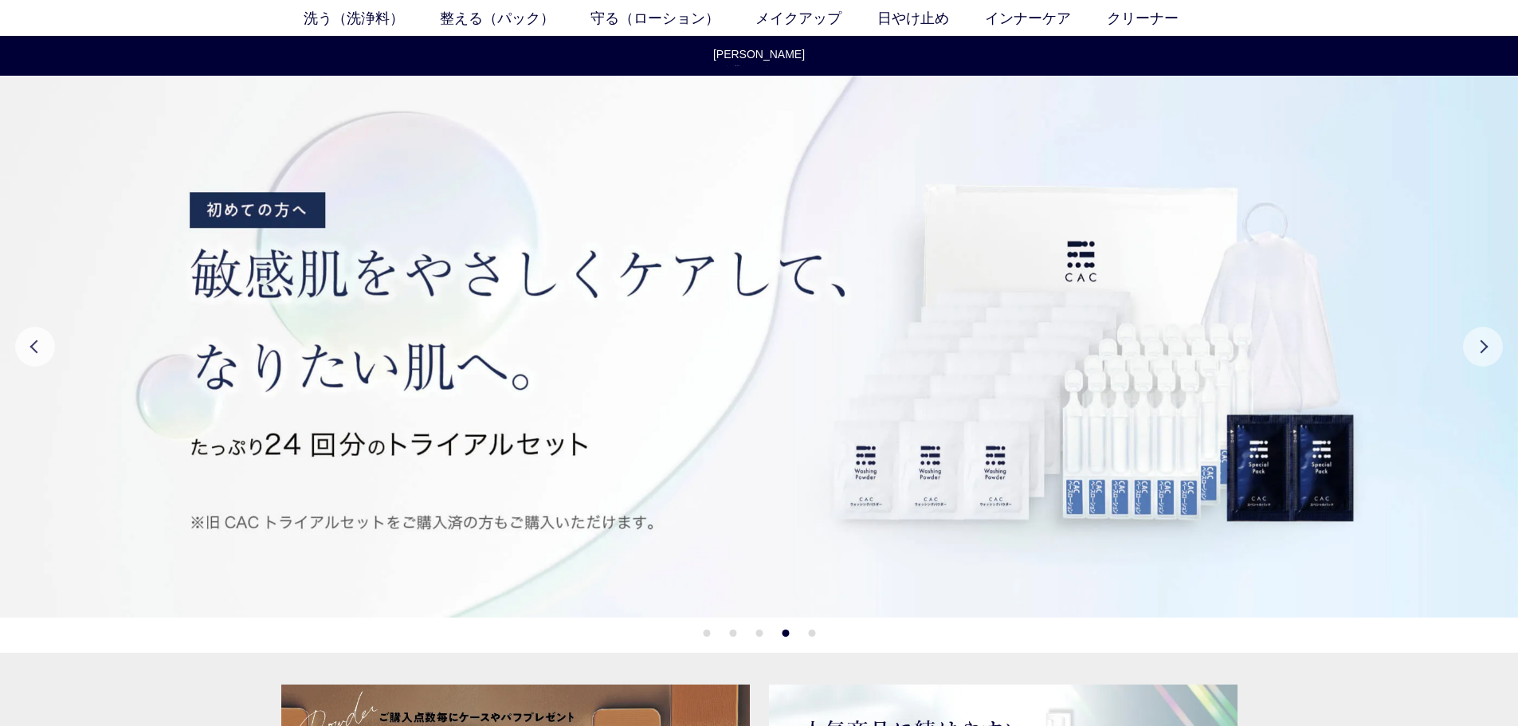
click at [1493, 338] on button "Next" at bounding box center [1483, 347] width 40 height 40
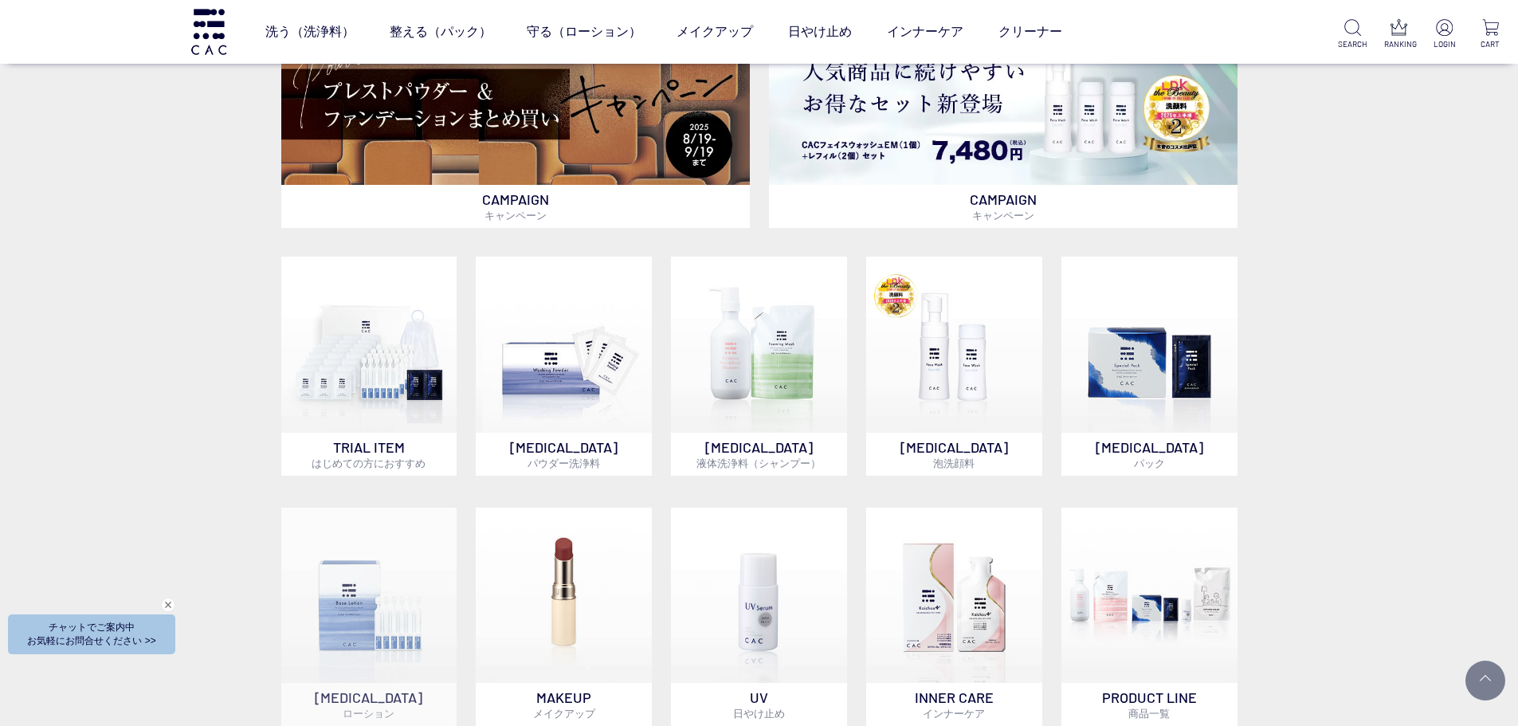
scroll to position [622, 0]
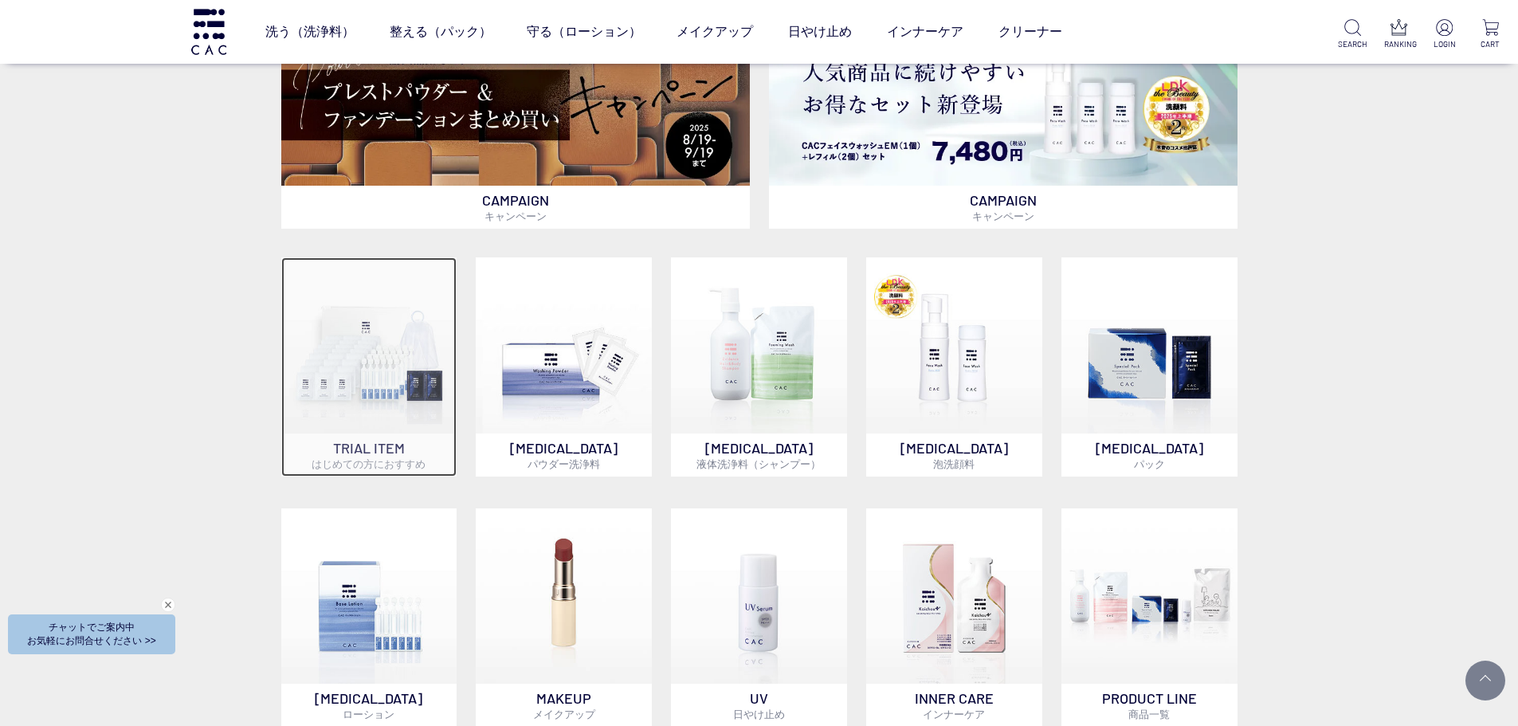
click at [351, 344] on img at bounding box center [369, 345] width 176 height 176
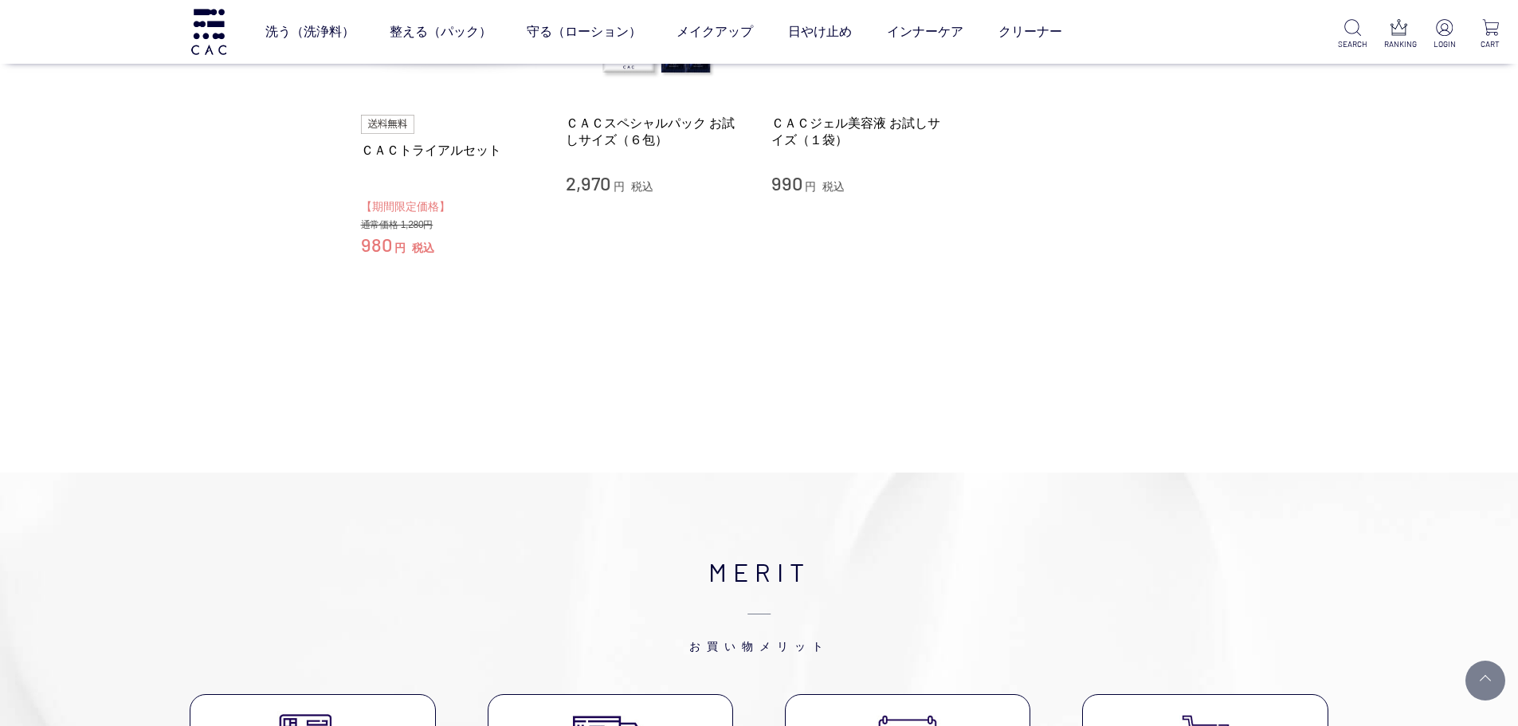
scroll to position [132, 0]
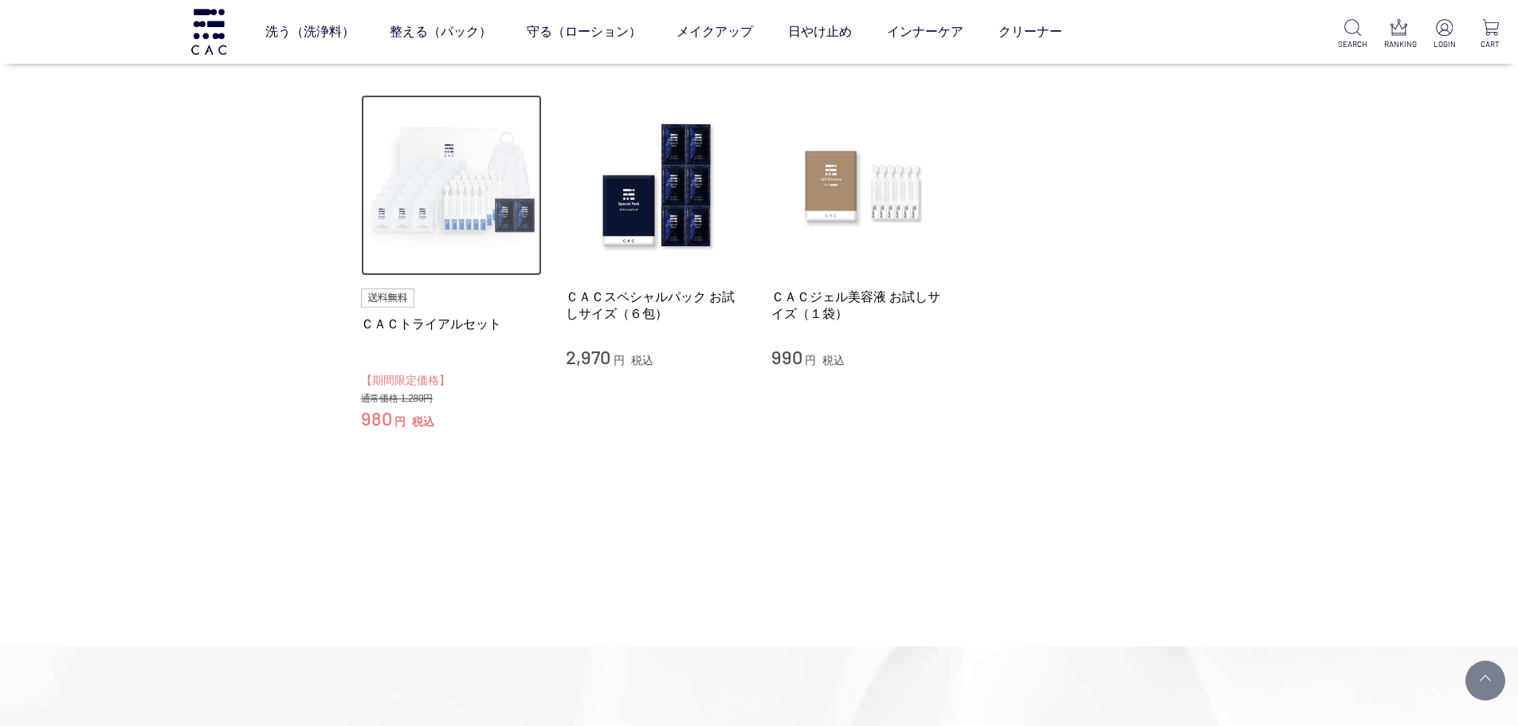
click at [464, 221] on img at bounding box center [452, 186] width 182 height 182
